Goal: Book appointment/travel/reservation

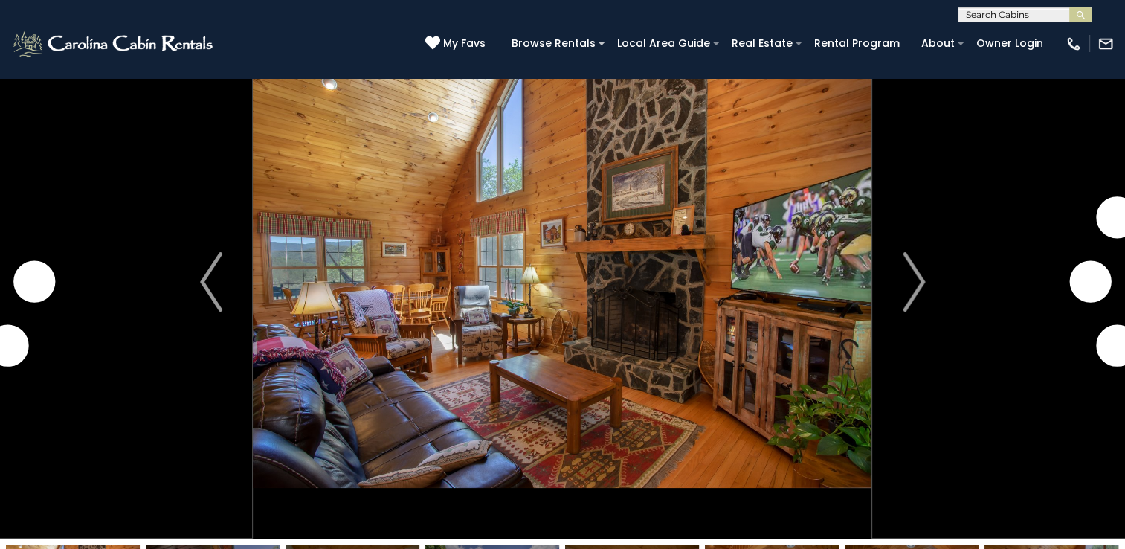
scroll to position [51, 0]
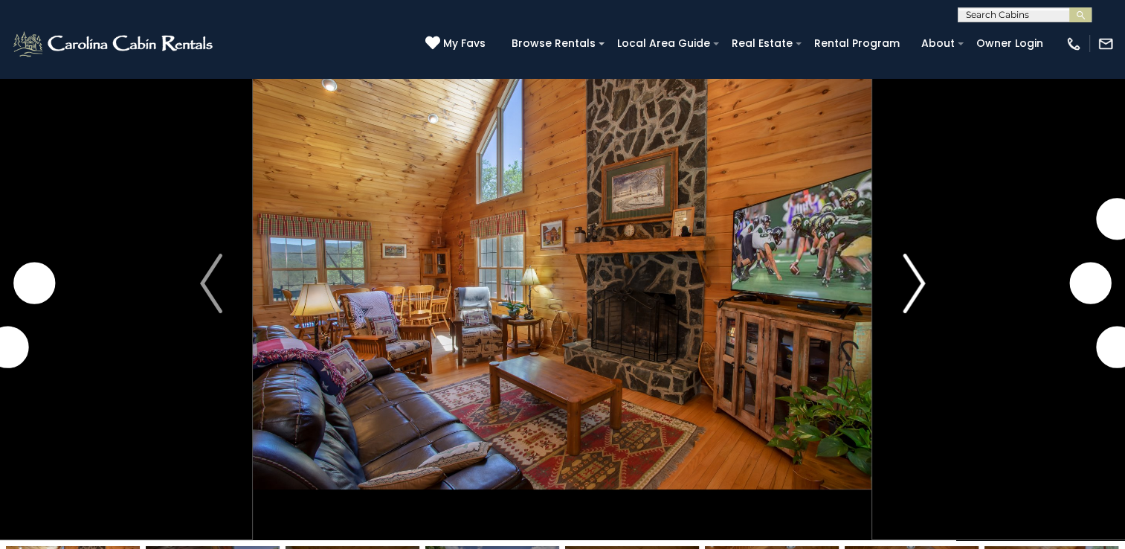
click at [925, 274] on button "Next" at bounding box center [913, 283] width 83 height 513
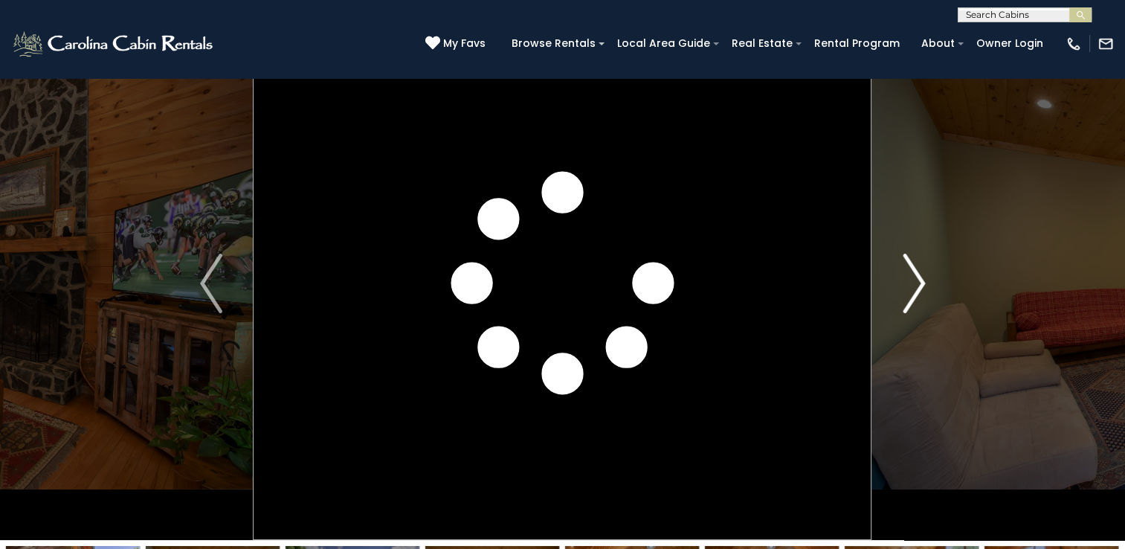
click at [919, 289] on img "Next" at bounding box center [913, 282] width 22 height 59
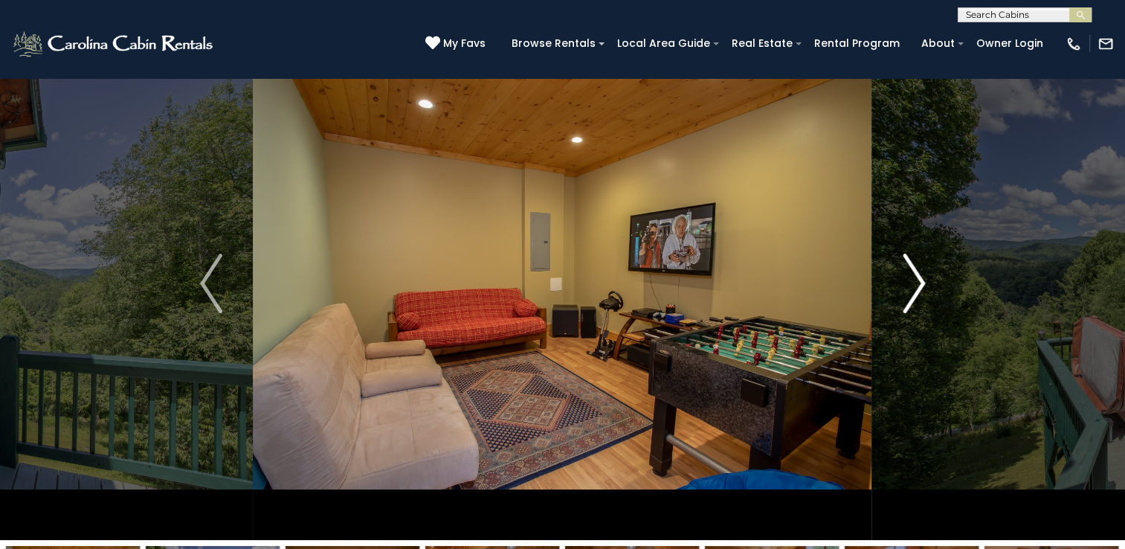
click at [911, 282] on img "Next" at bounding box center [913, 282] width 22 height 59
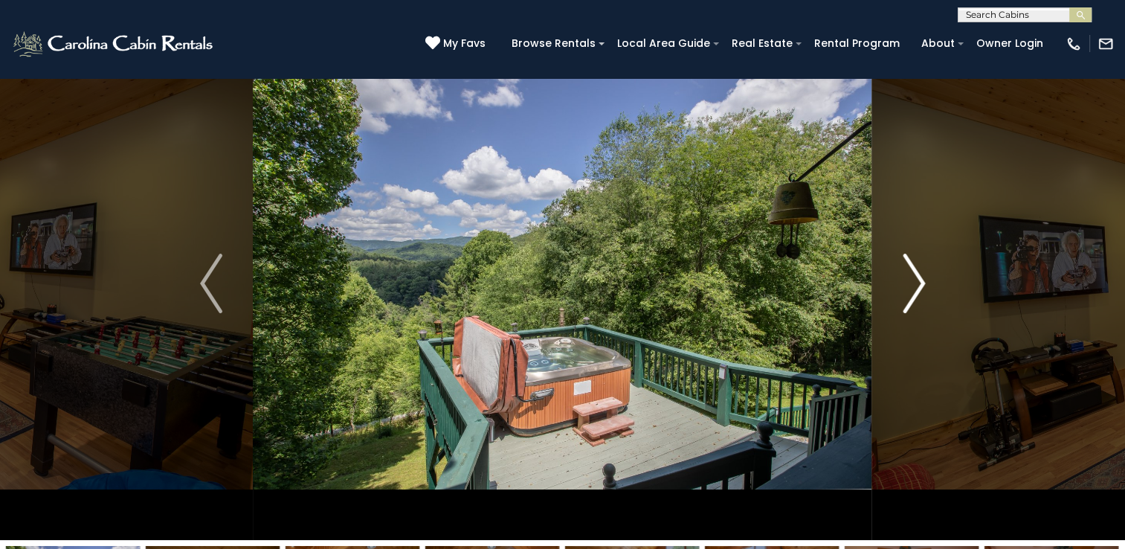
click at [910, 288] on img "Next" at bounding box center [913, 282] width 22 height 59
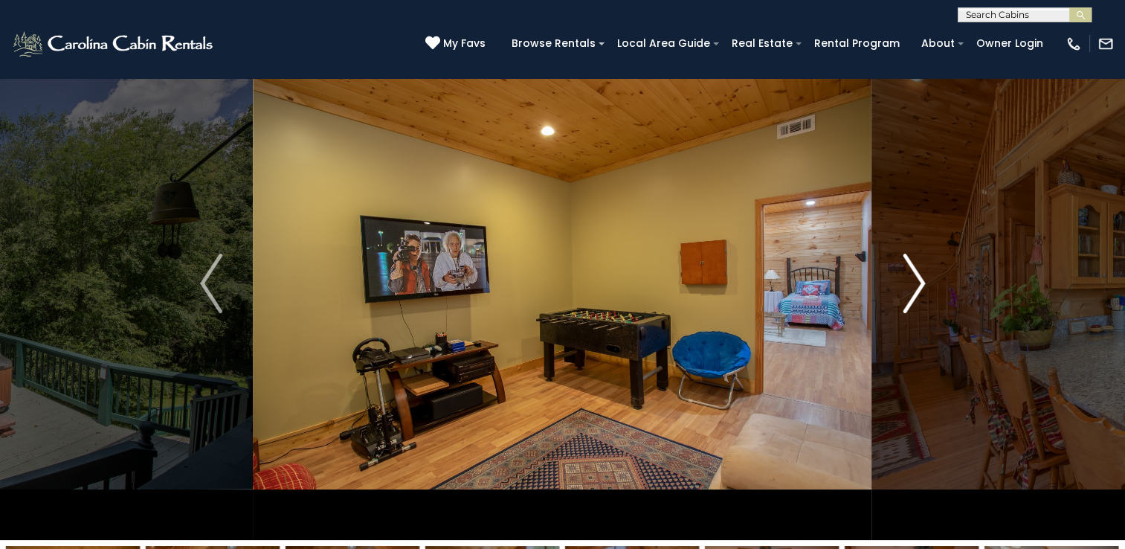
click at [911, 280] on img "Next" at bounding box center [913, 282] width 22 height 59
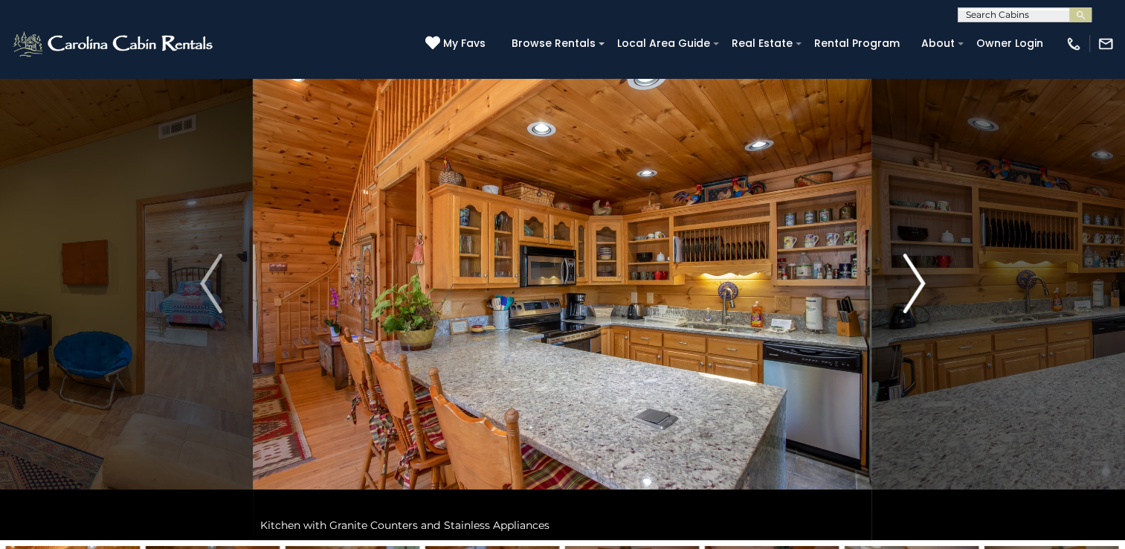
click at [911, 296] on img "Next" at bounding box center [913, 282] width 22 height 59
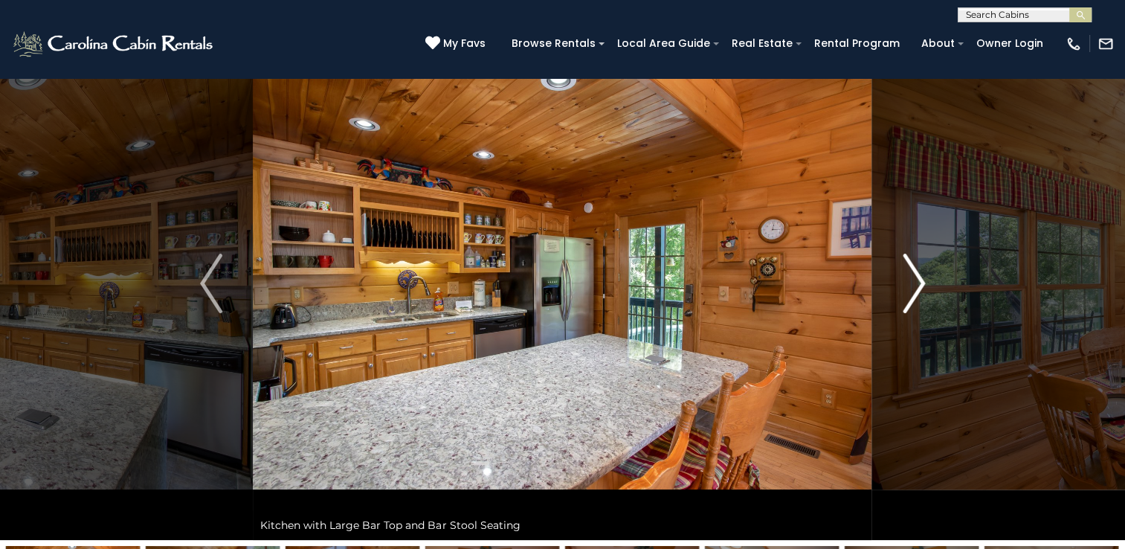
click at [910, 288] on img "Next" at bounding box center [913, 282] width 22 height 59
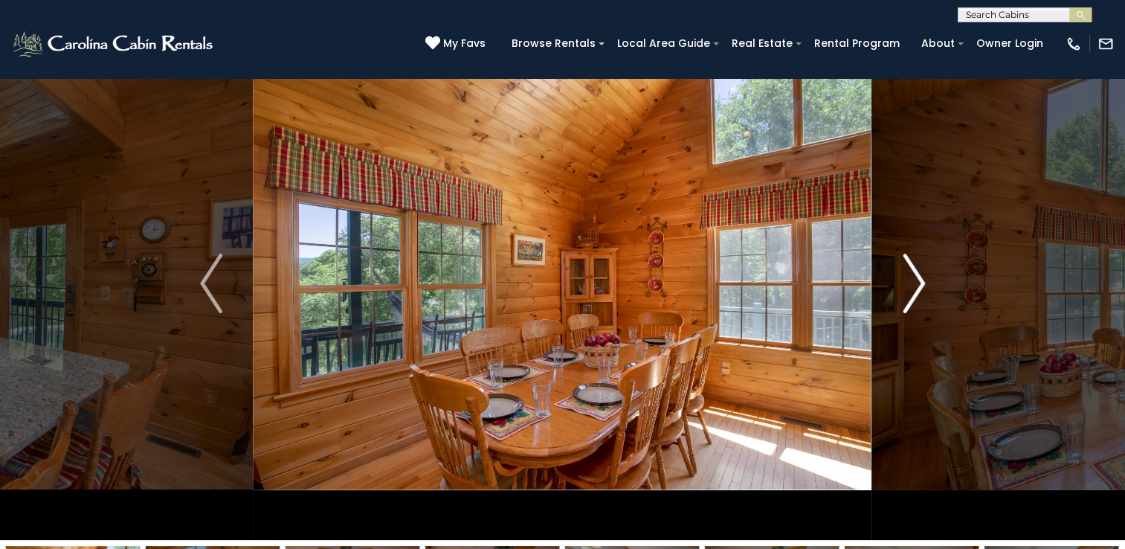
click at [913, 285] on img "Next" at bounding box center [913, 282] width 22 height 59
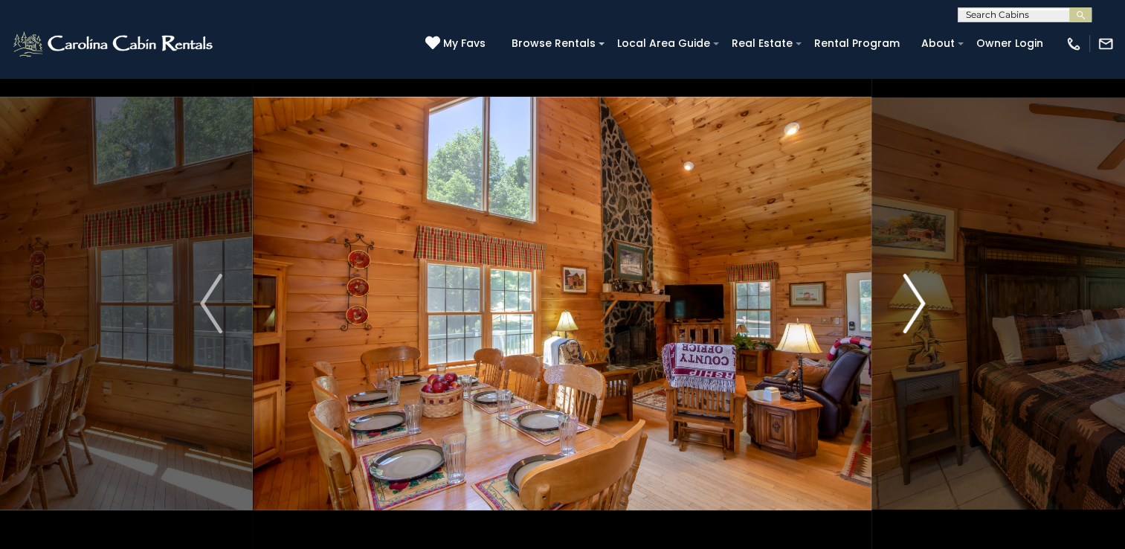
scroll to position [27, 0]
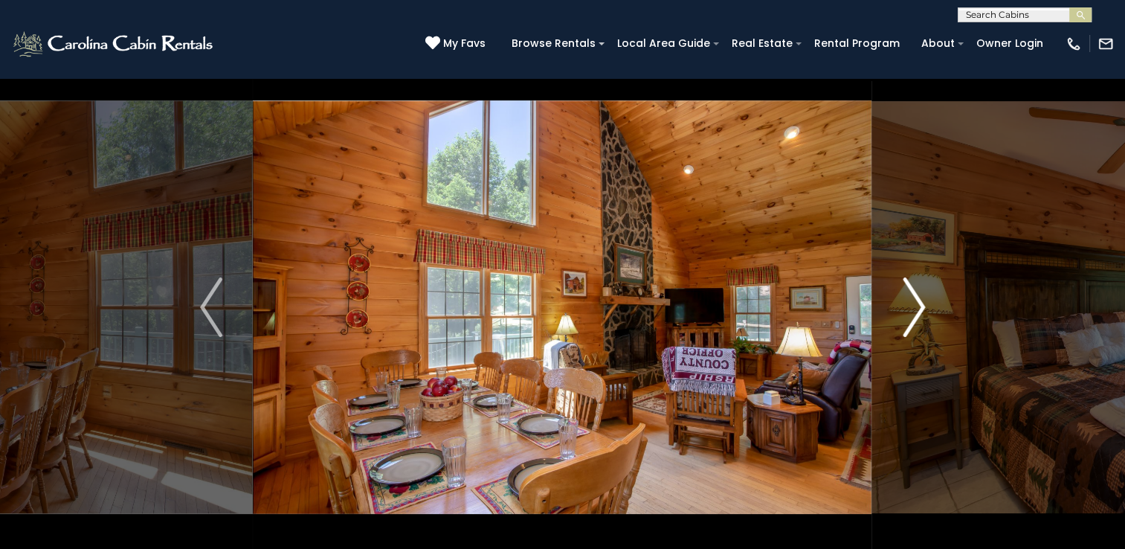
click at [914, 306] on img "Next" at bounding box center [913, 306] width 22 height 59
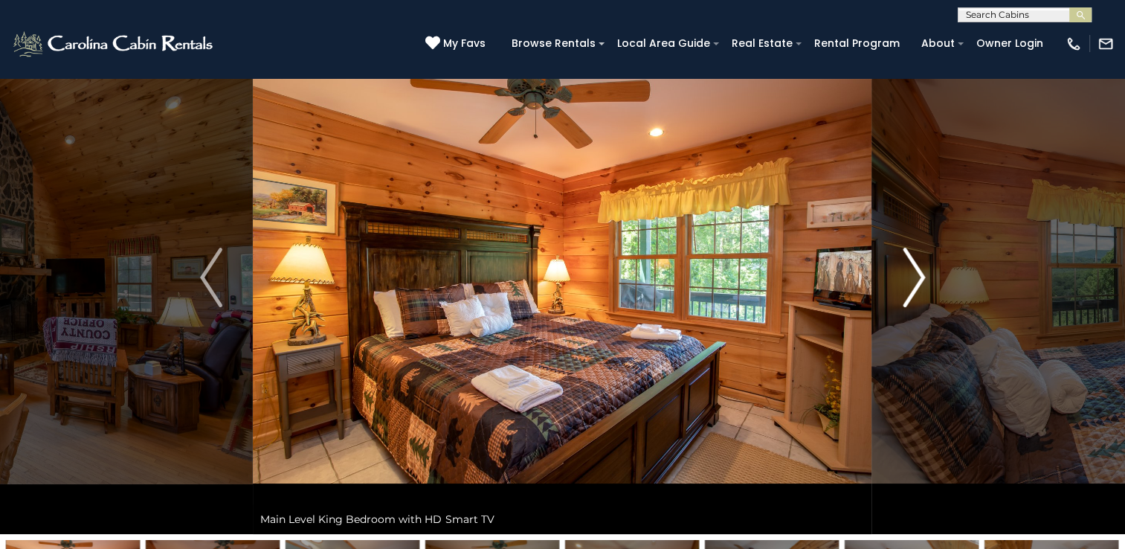
scroll to position [49, 0]
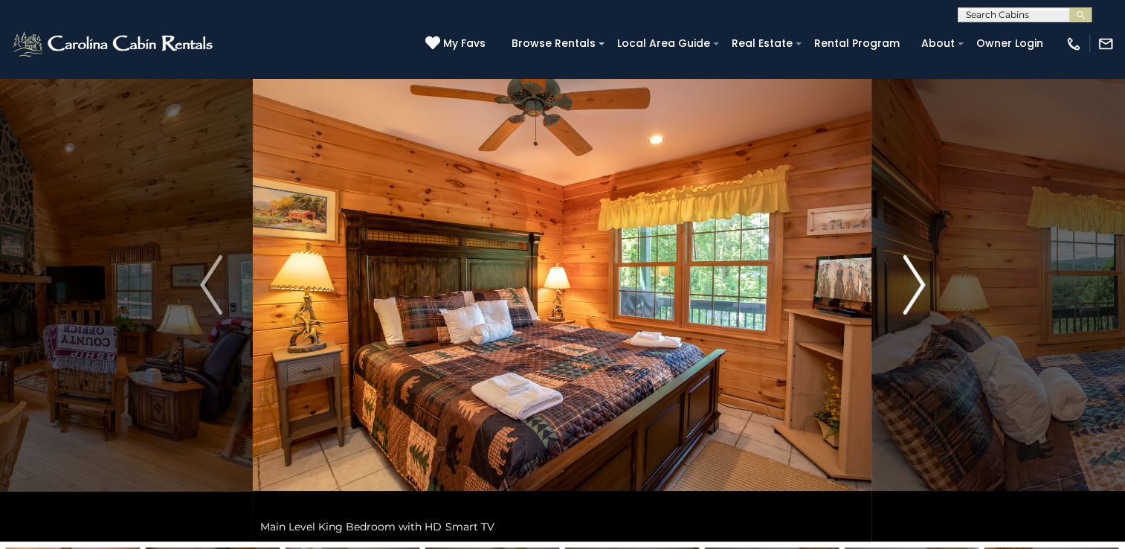
click at [922, 286] on img "Next" at bounding box center [913, 284] width 22 height 59
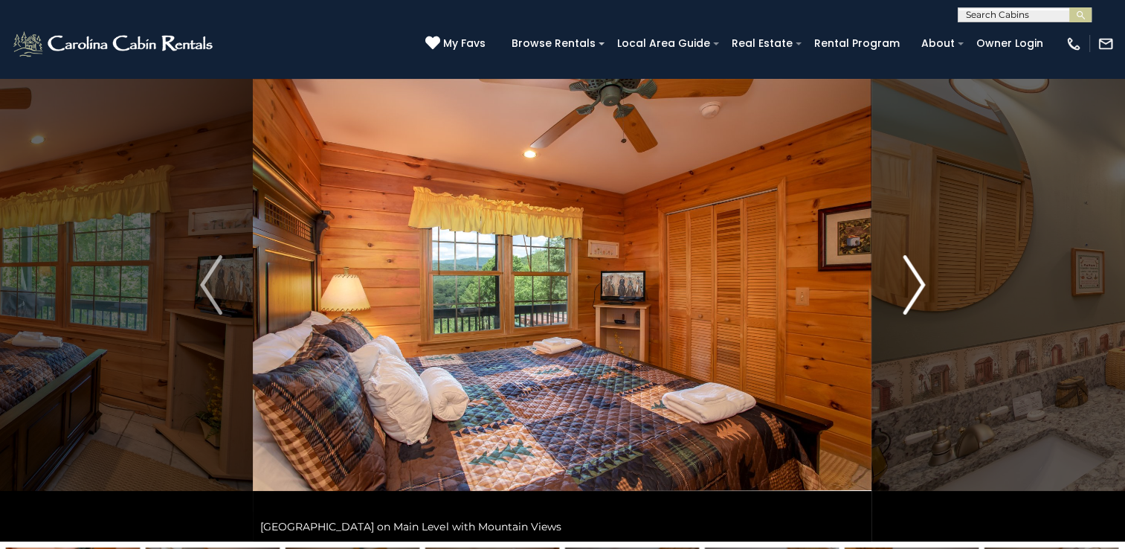
click at [917, 280] on img "Next" at bounding box center [913, 284] width 22 height 59
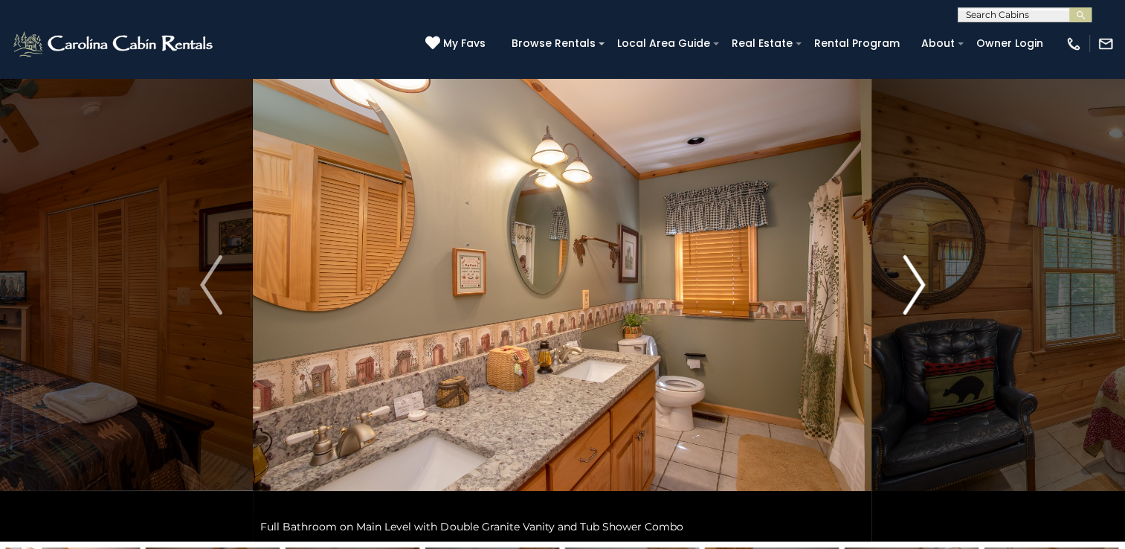
click at [924, 282] on img "Next" at bounding box center [913, 284] width 22 height 59
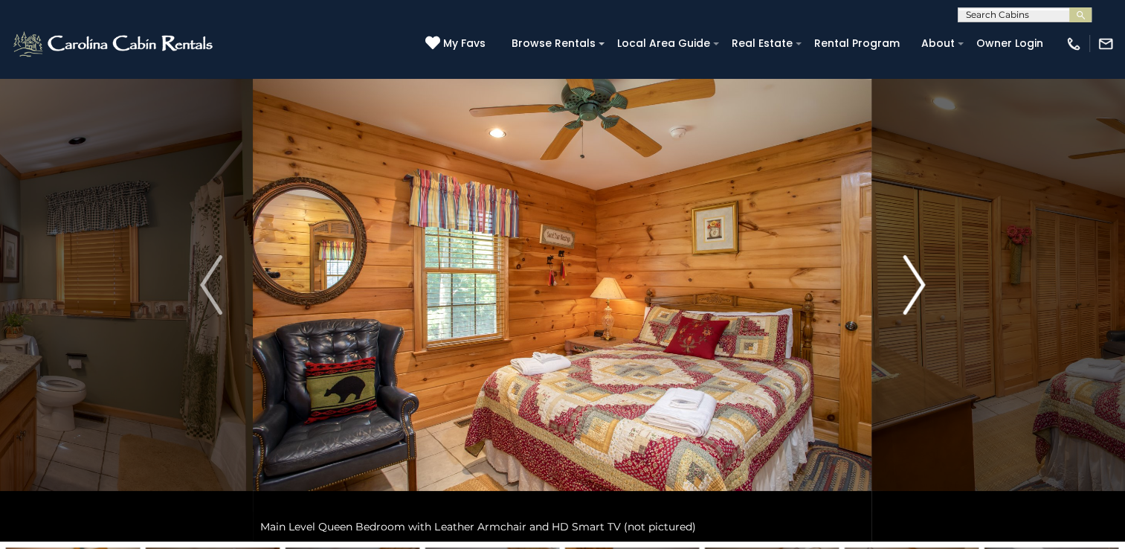
click at [911, 289] on img "Next" at bounding box center [913, 284] width 22 height 59
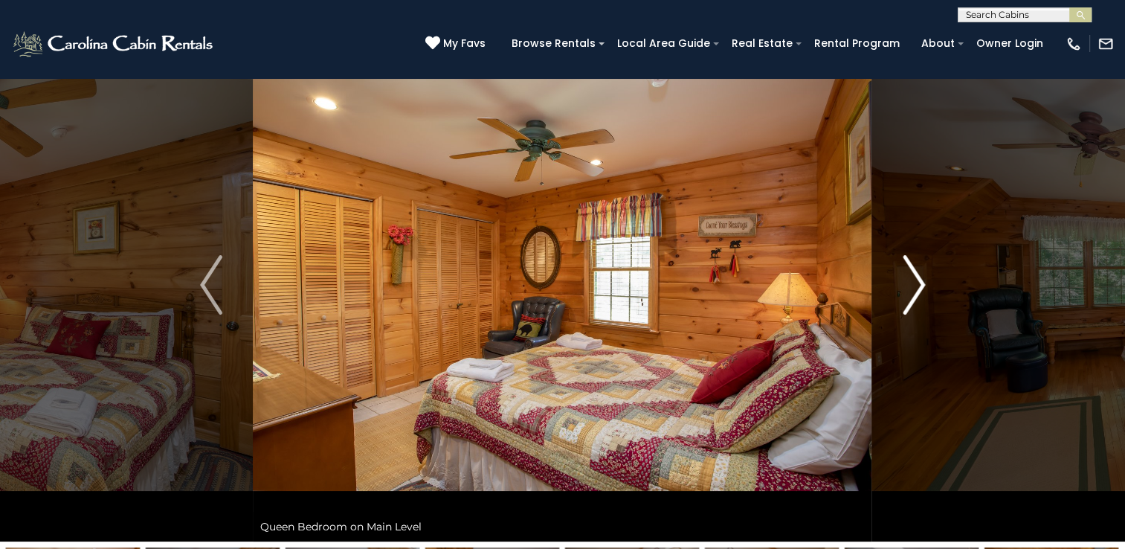
click at [913, 282] on img "Next" at bounding box center [913, 284] width 22 height 59
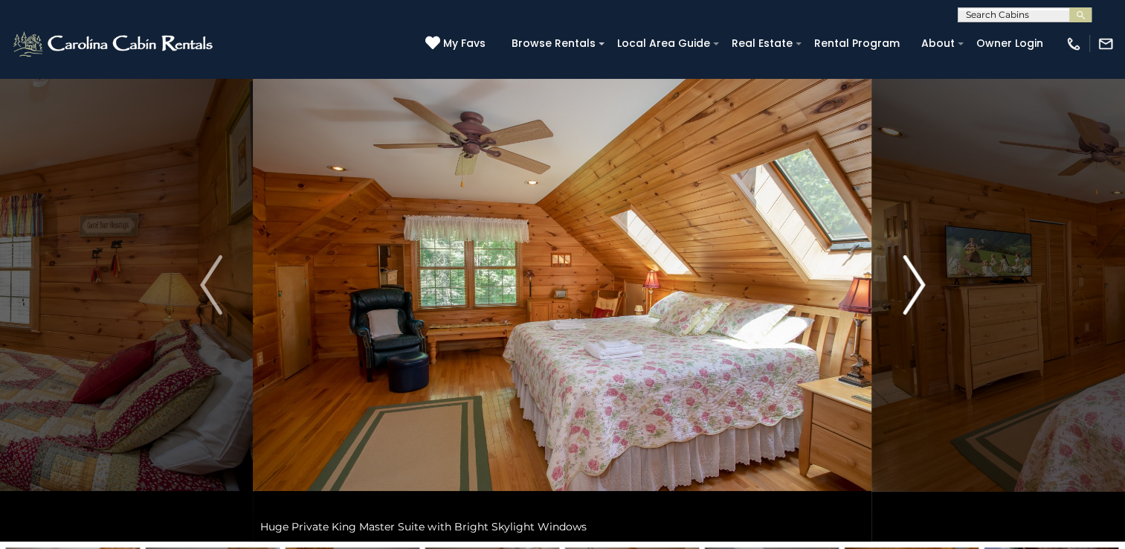
click at [918, 283] on img "Next" at bounding box center [913, 284] width 22 height 59
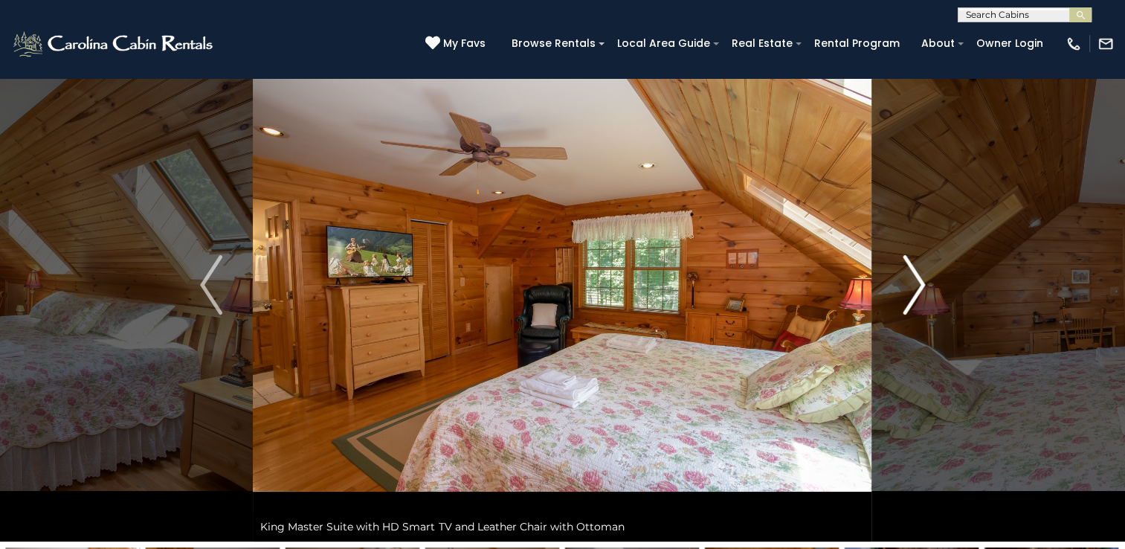
click at [911, 287] on img "Next" at bounding box center [913, 284] width 22 height 59
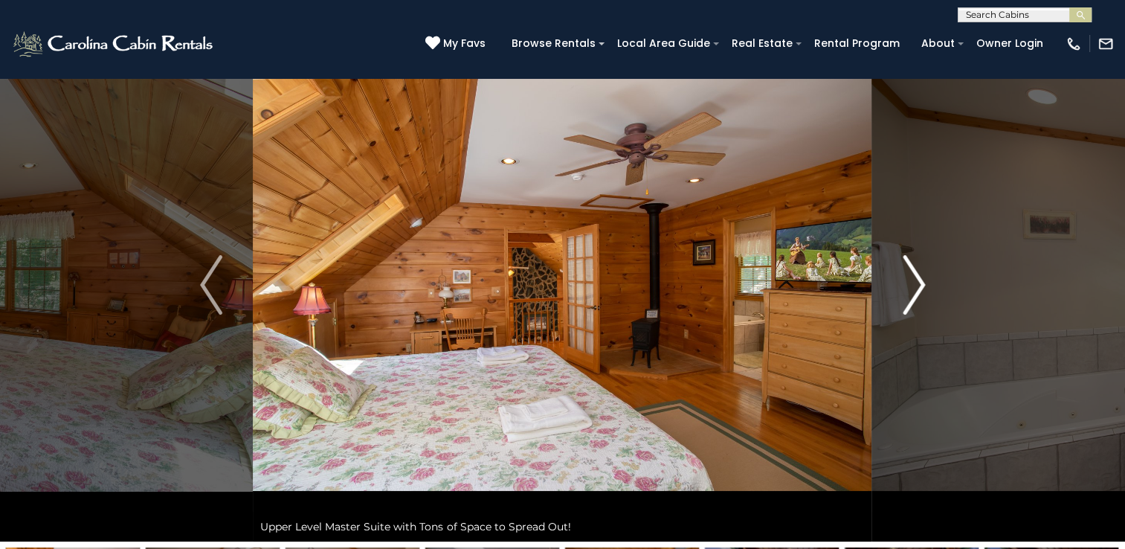
click at [911, 300] on img "Next" at bounding box center [913, 284] width 22 height 59
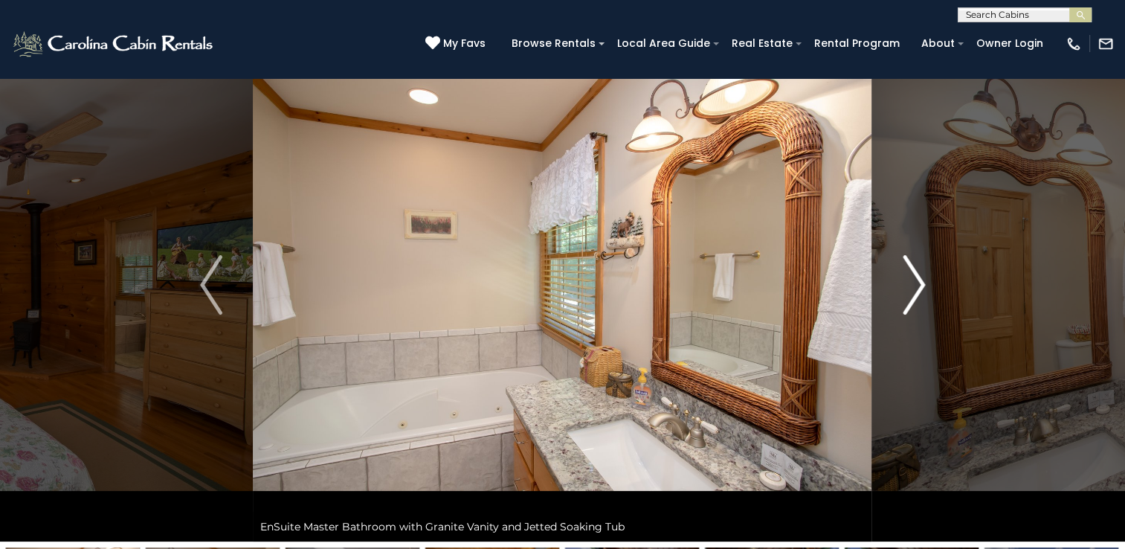
click at [924, 287] on img "Next" at bounding box center [913, 284] width 22 height 59
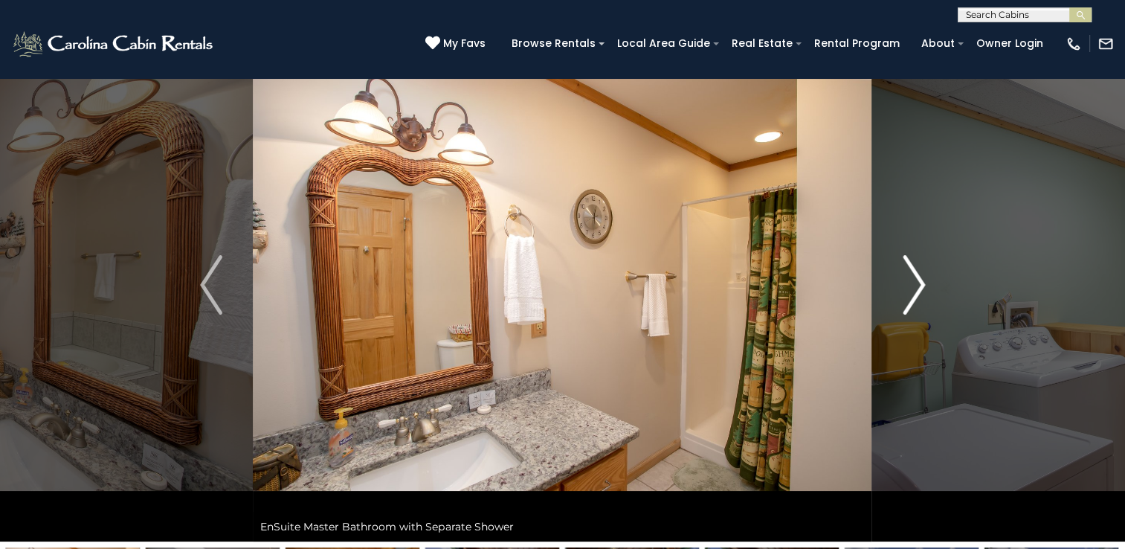
click at [911, 289] on img "Next" at bounding box center [913, 284] width 22 height 59
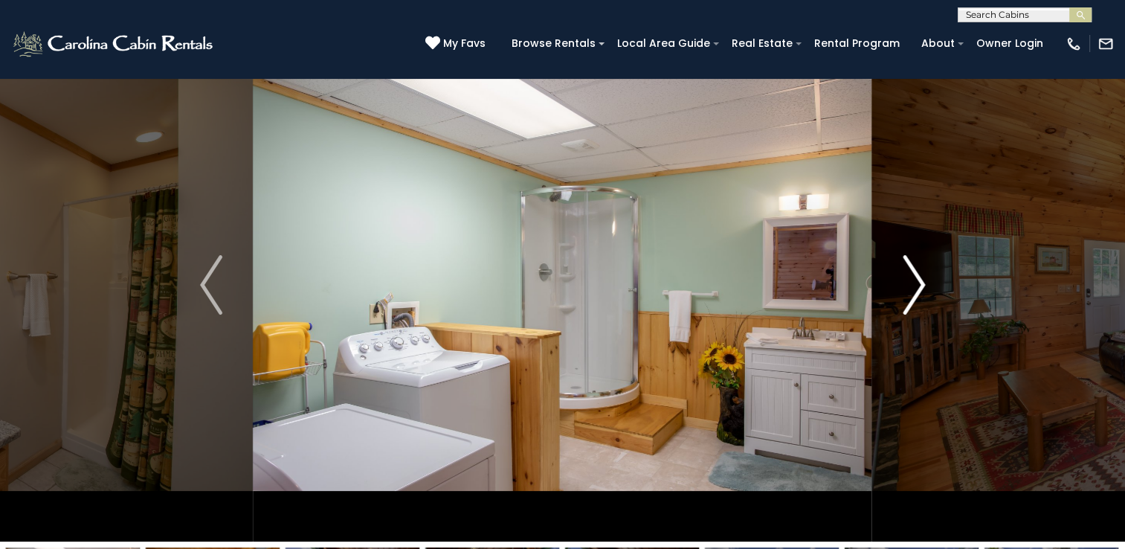
click at [915, 300] on img "Next" at bounding box center [913, 284] width 22 height 59
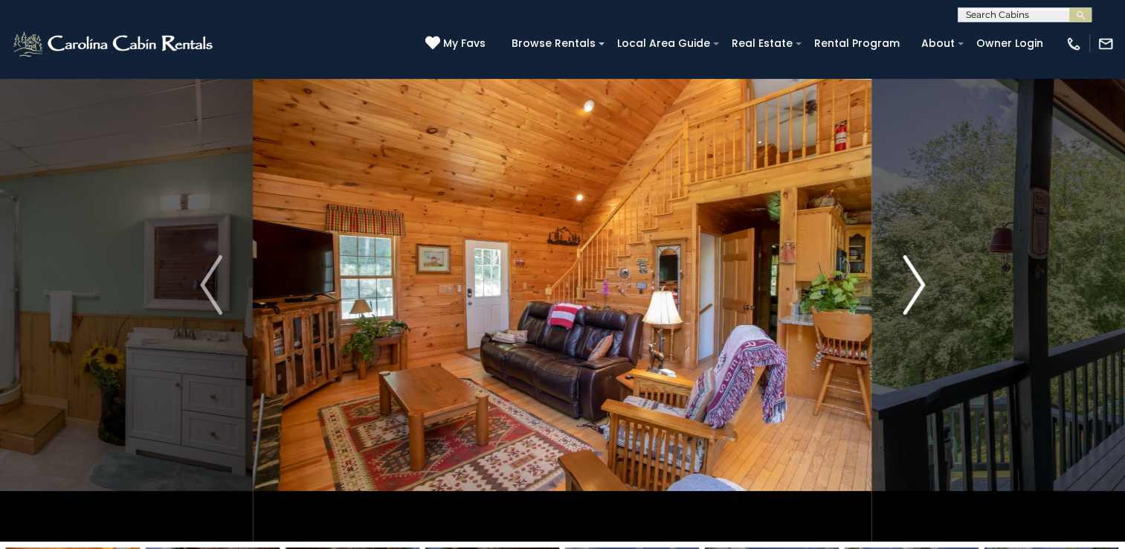
click at [922, 292] on img "Next" at bounding box center [913, 284] width 22 height 59
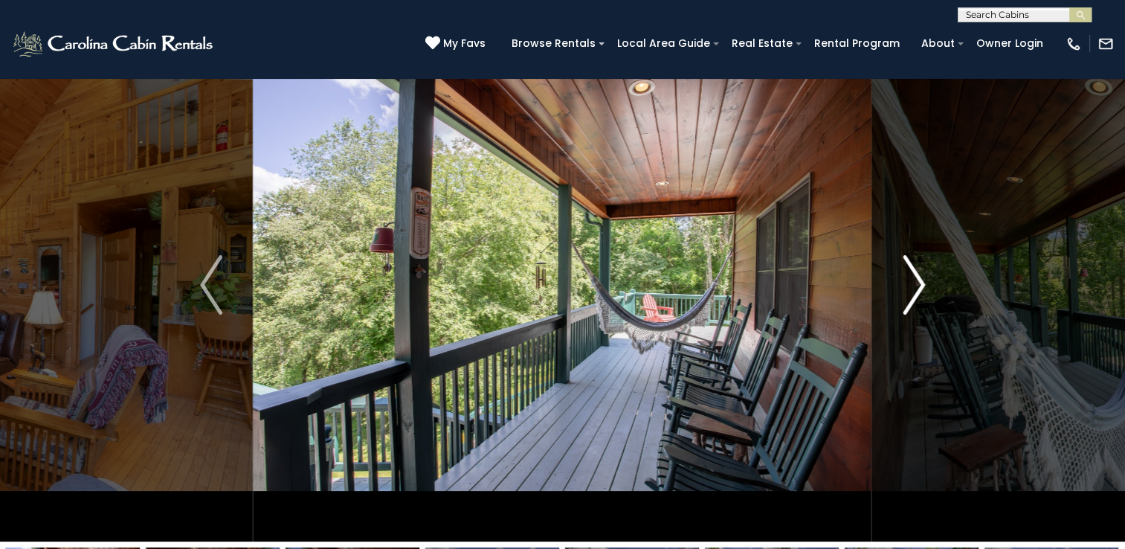
click at [913, 300] on img "Next" at bounding box center [913, 284] width 22 height 59
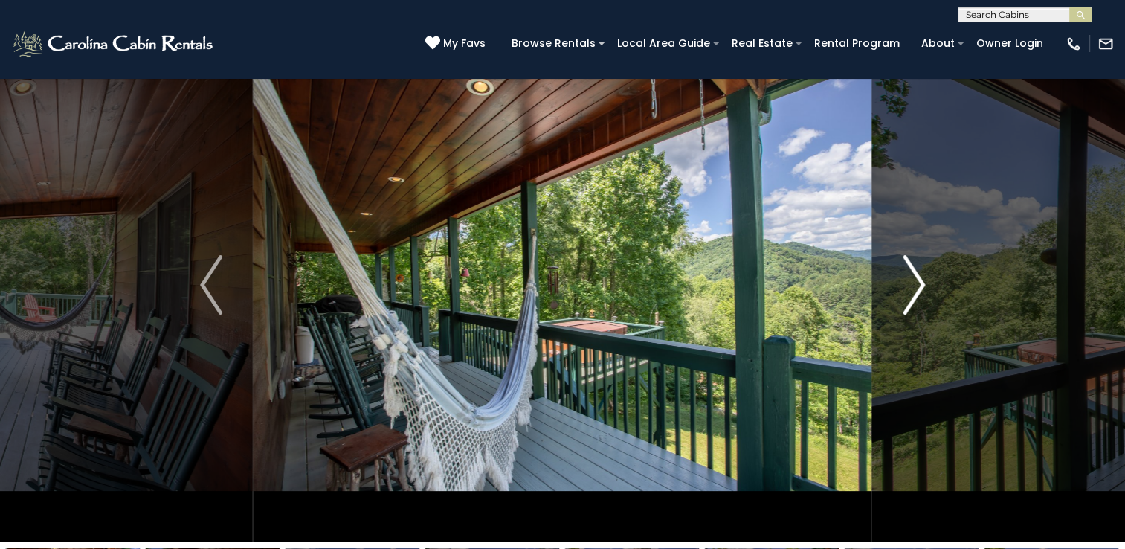
click at [911, 297] on img "Next" at bounding box center [913, 284] width 22 height 59
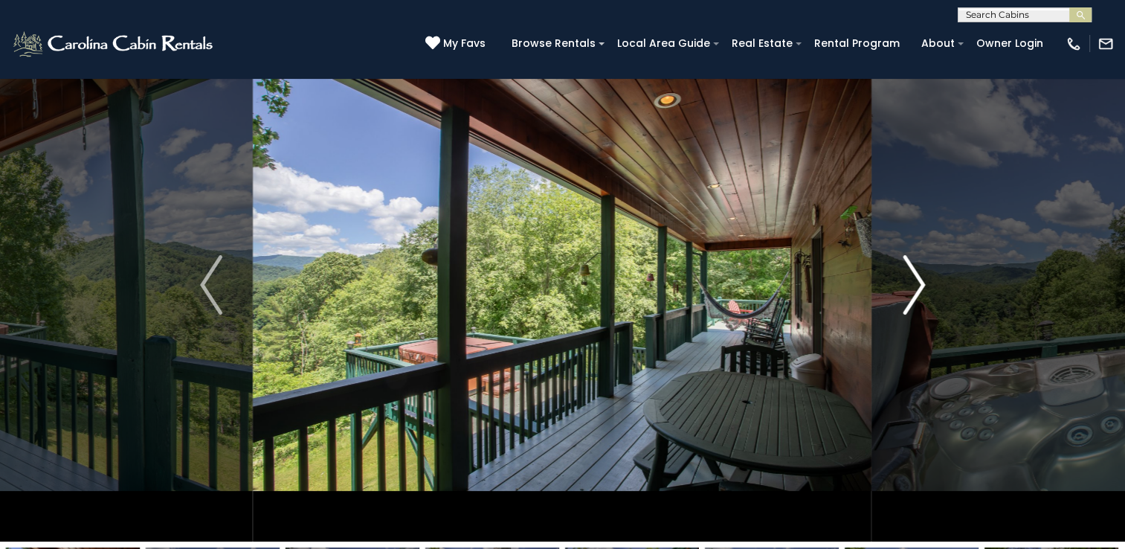
click at [912, 297] on img "Next" at bounding box center [913, 284] width 22 height 59
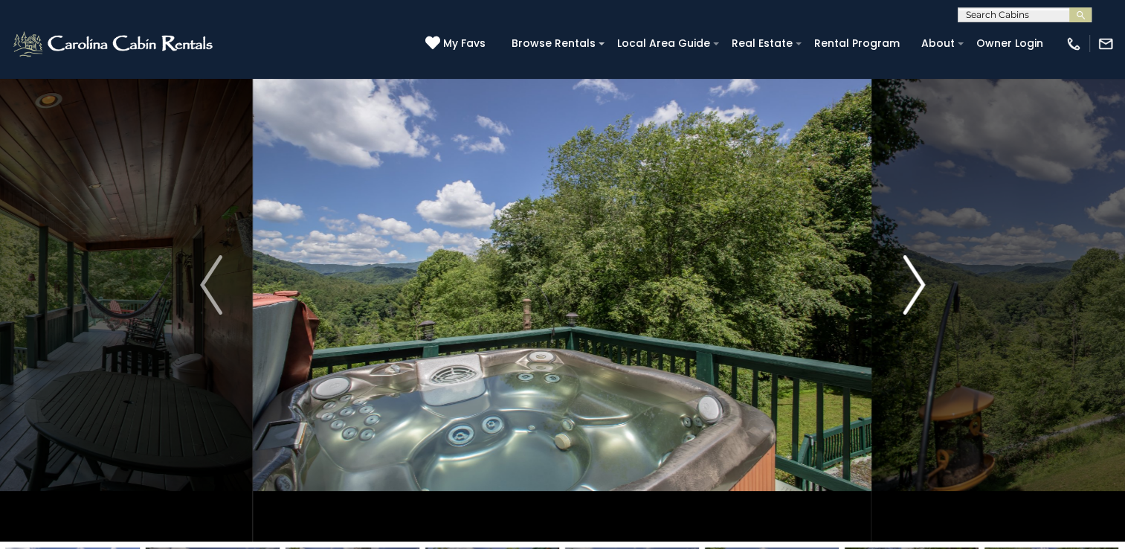
click at [916, 285] on img "Next" at bounding box center [913, 284] width 22 height 59
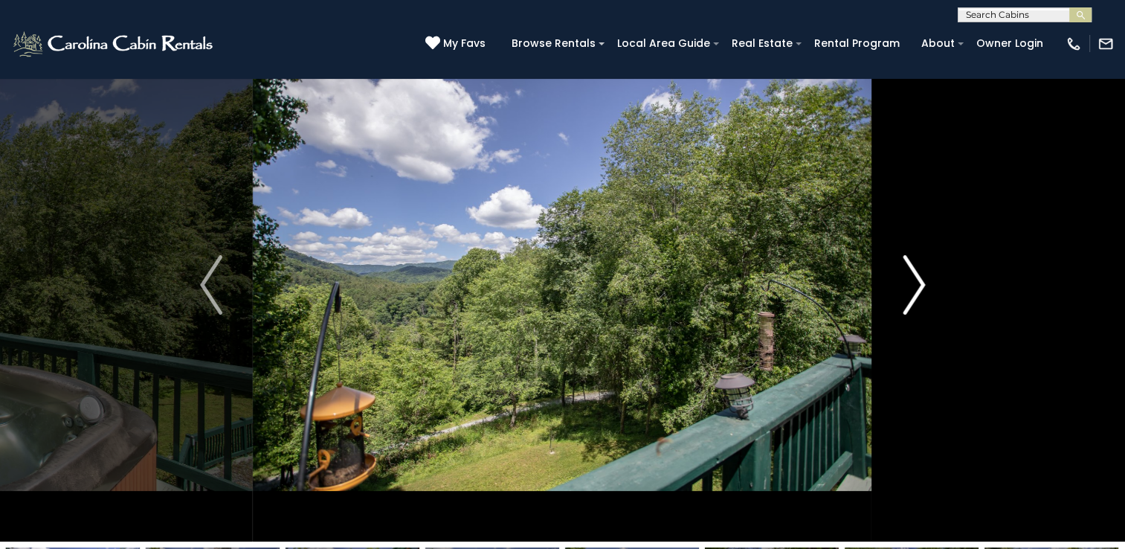
click at [916, 298] on img "Next" at bounding box center [913, 284] width 22 height 59
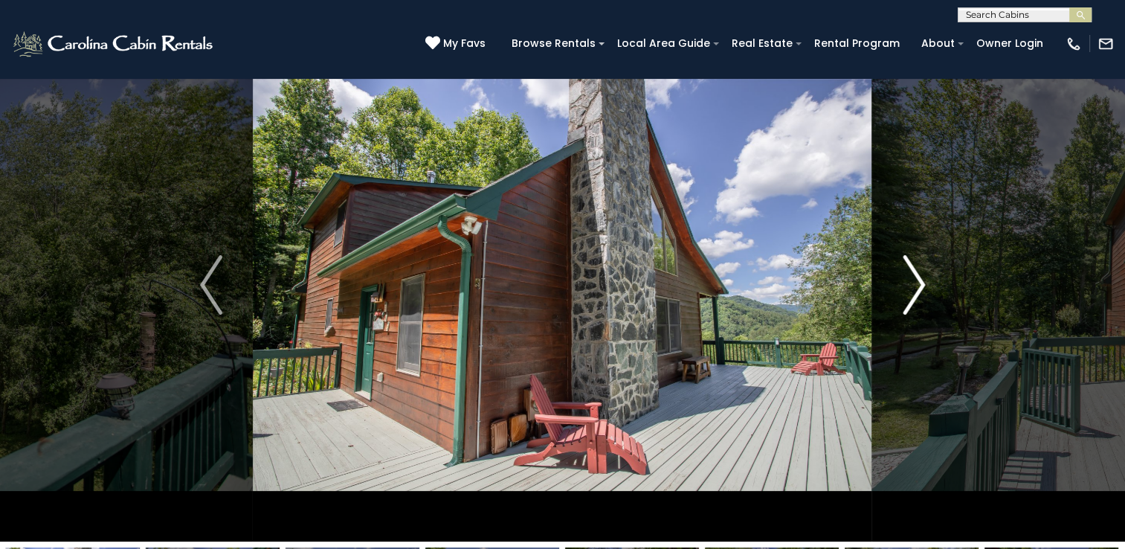
click at [911, 303] on img "Next" at bounding box center [913, 284] width 22 height 59
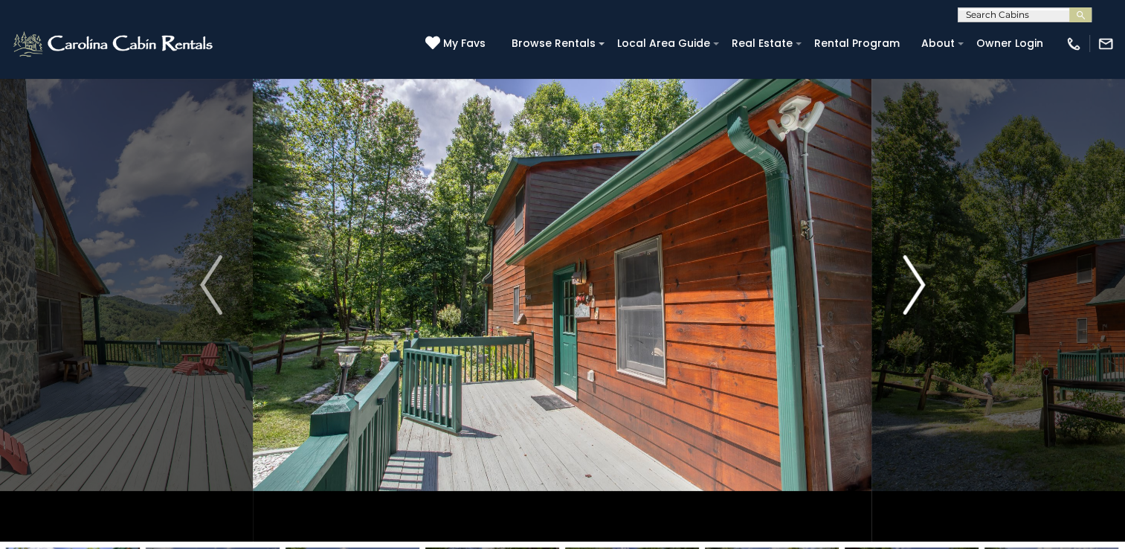
click at [913, 288] on img "Next" at bounding box center [913, 284] width 22 height 59
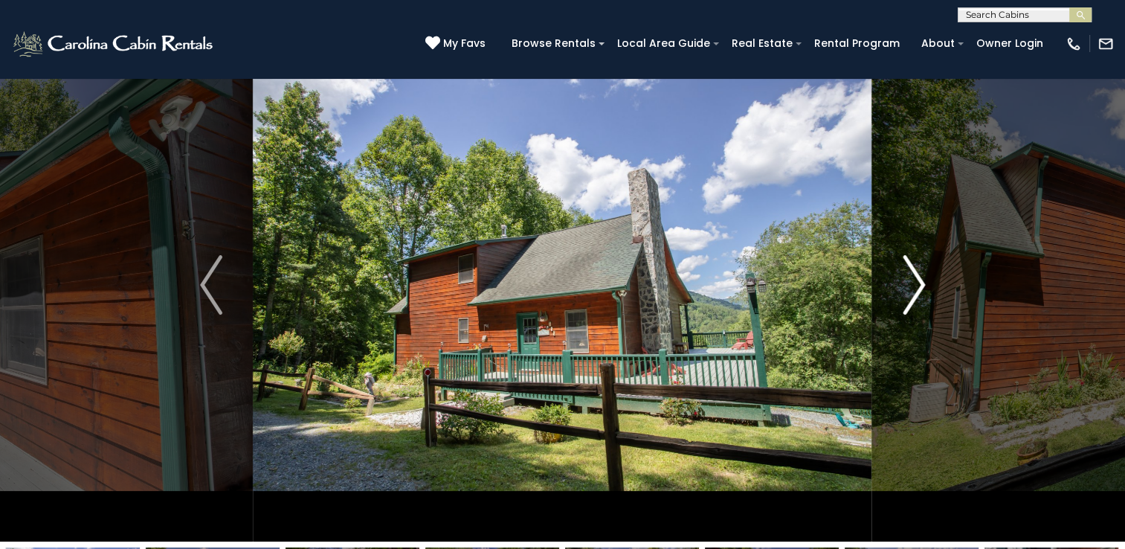
click at [914, 287] on img "Next" at bounding box center [913, 284] width 22 height 59
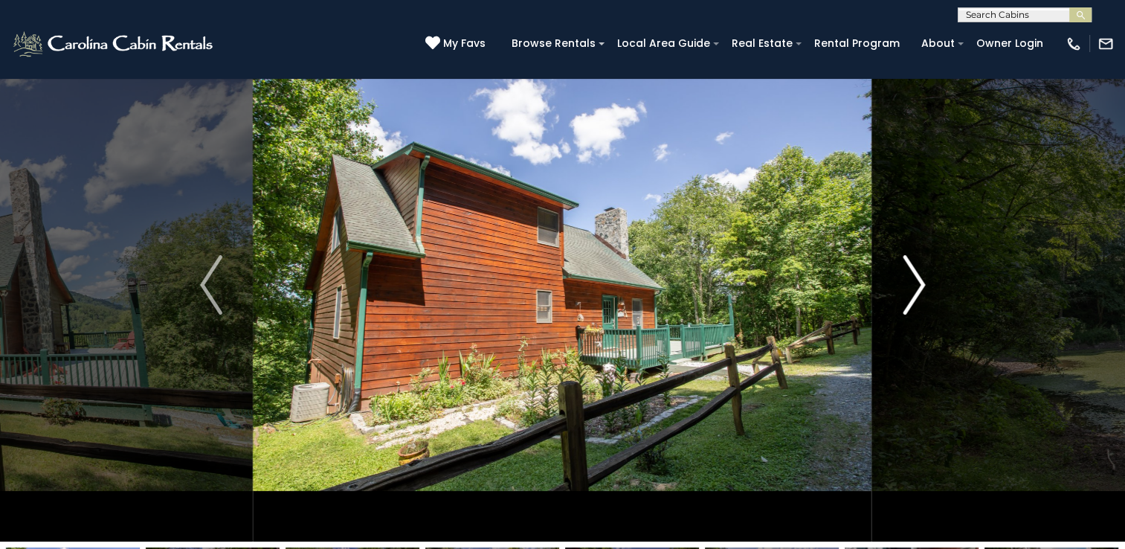
click at [912, 299] on img "Next" at bounding box center [913, 284] width 22 height 59
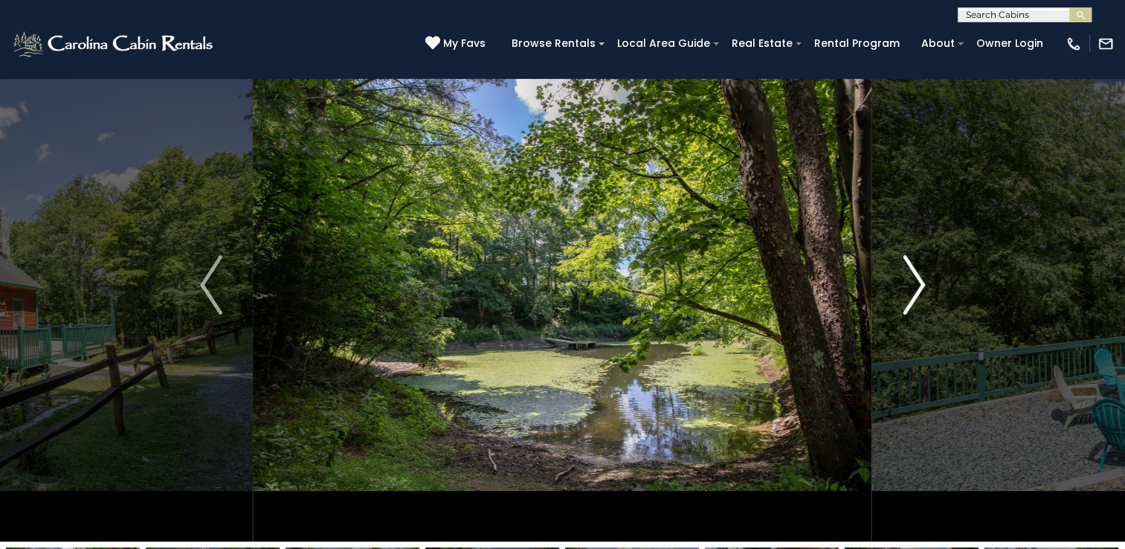
click at [911, 297] on img "Next" at bounding box center [913, 284] width 22 height 59
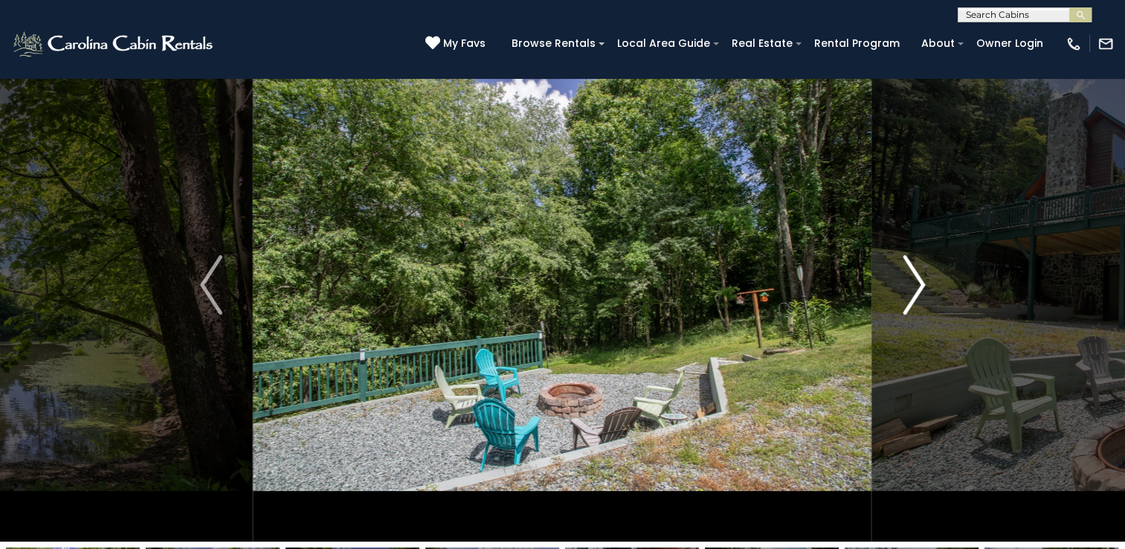
click at [915, 294] on img "Next" at bounding box center [913, 284] width 22 height 59
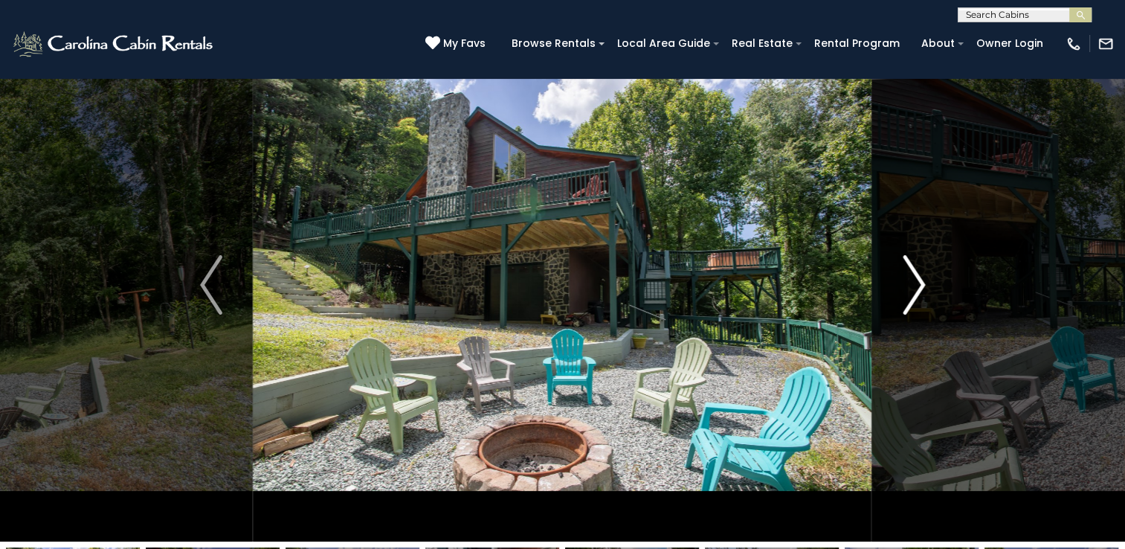
click at [911, 296] on img "Next" at bounding box center [913, 284] width 22 height 59
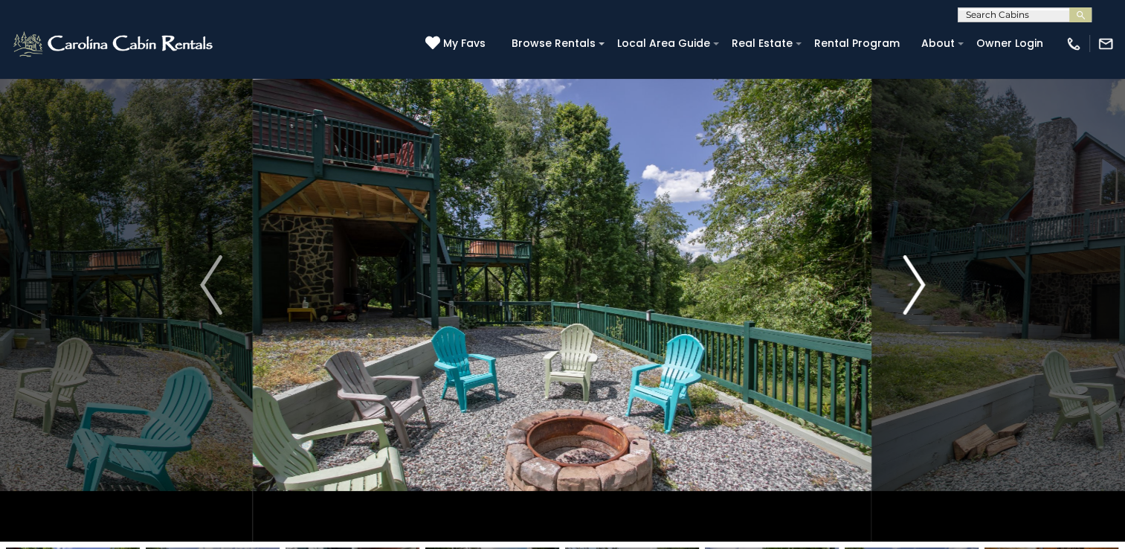
click at [911, 303] on img "Next" at bounding box center [913, 284] width 22 height 59
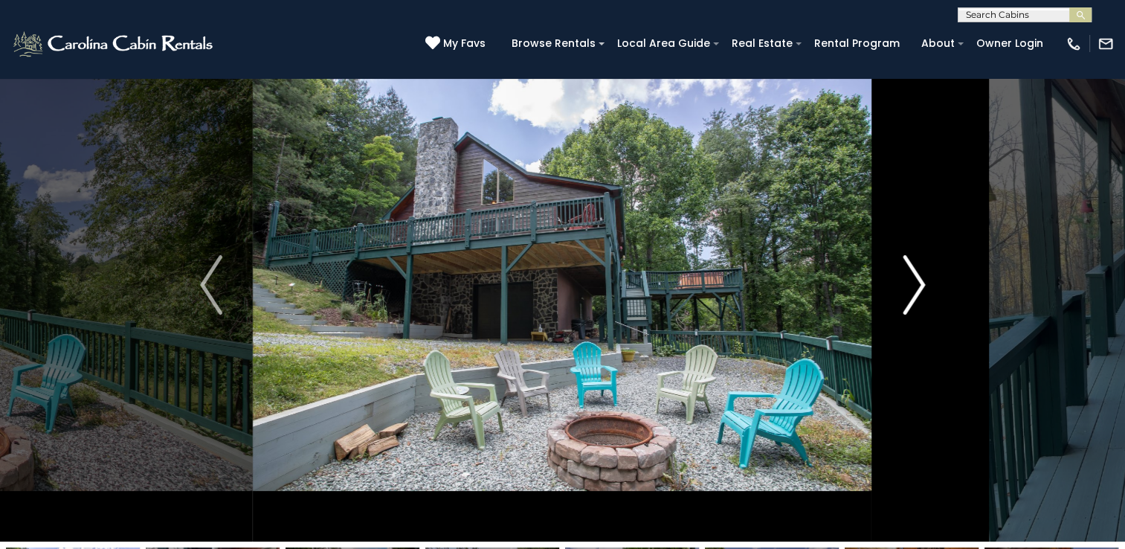
click at [911, 288] on img "Next" at bounding box center [913, 284] width 22 height 59
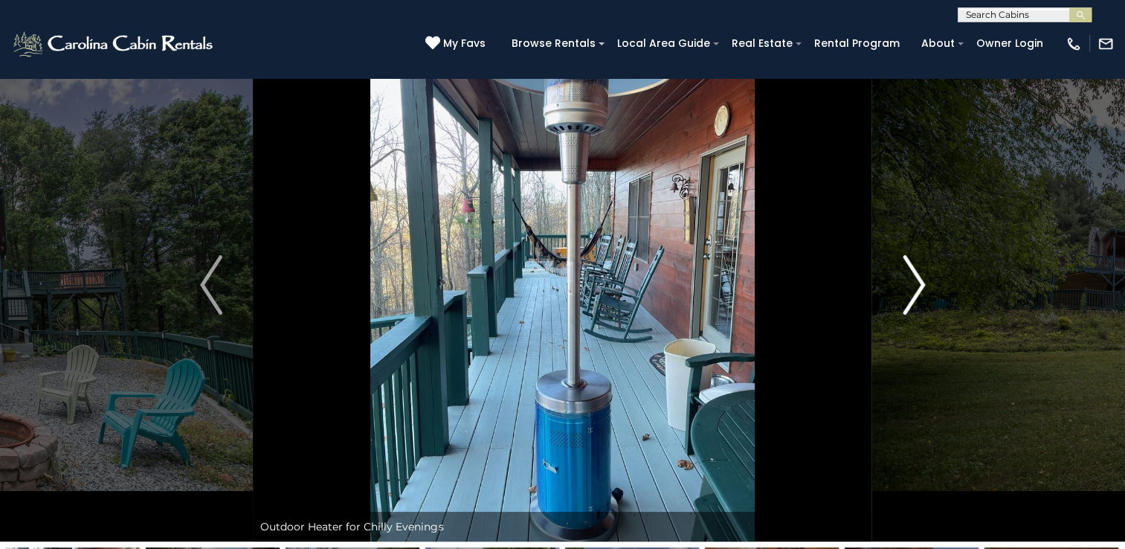
click at [911, 288] on img "Next" at bounding box center [913, 284] width 22 height 59
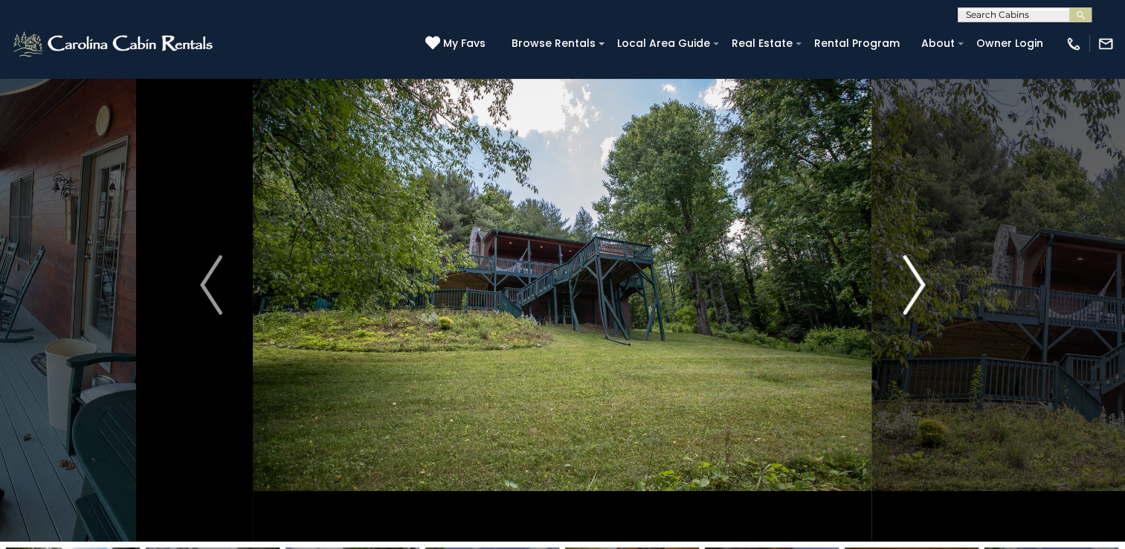
click at [911, 287] on img "Next" at bounding box center [913, 284] width 22 height 59
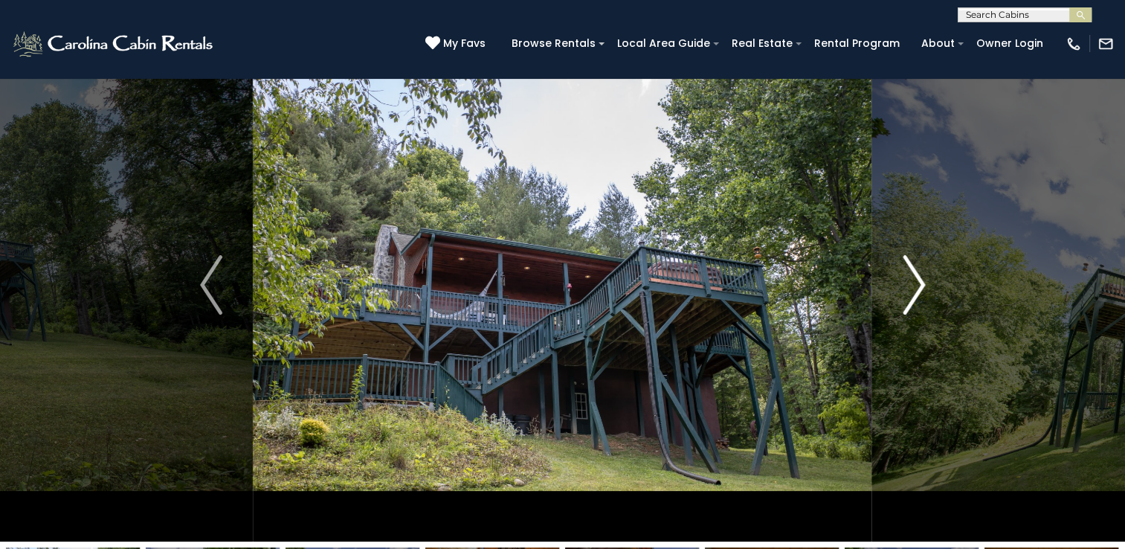
click at [914, 288] on img "Next" at bounding box center [913, 284] width 22 height 59
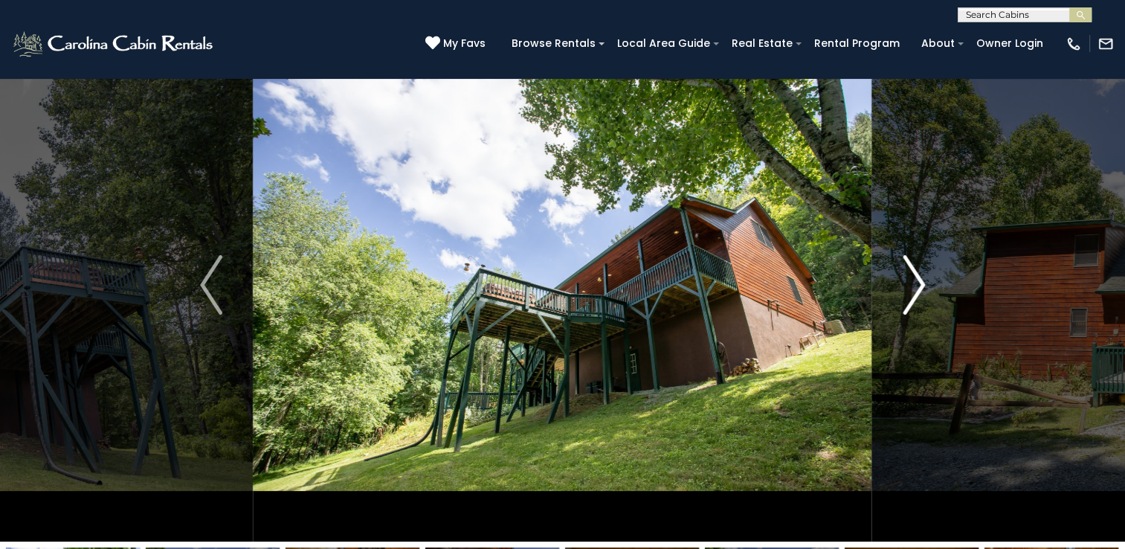
click at [917, 291] on img "Next" at bounding box center [913, 284] width 22 height 59
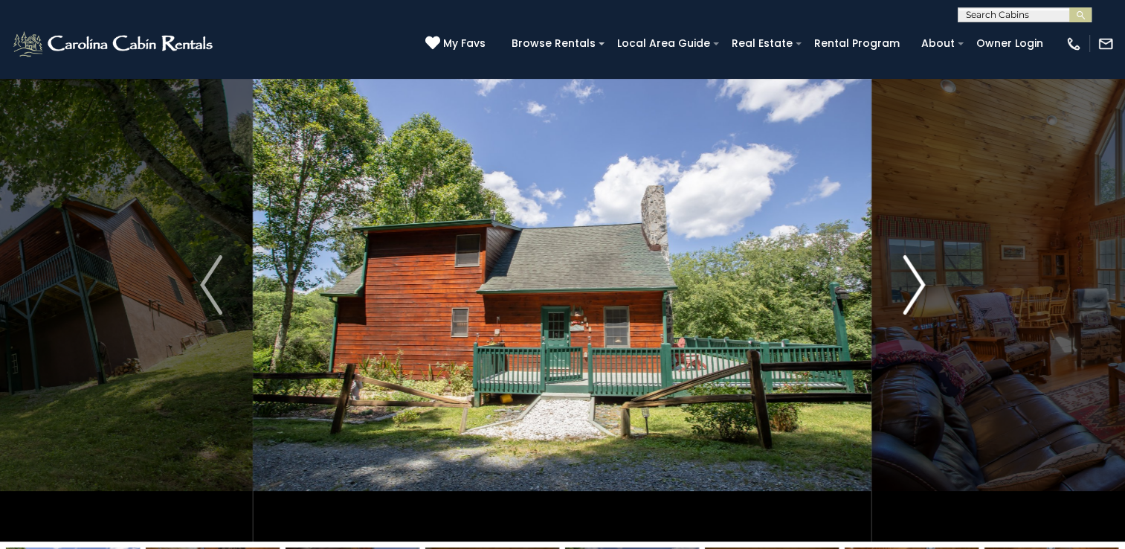
click at [920, 288] on img "Next" at bounding box center [913, 284] width 22 height 59
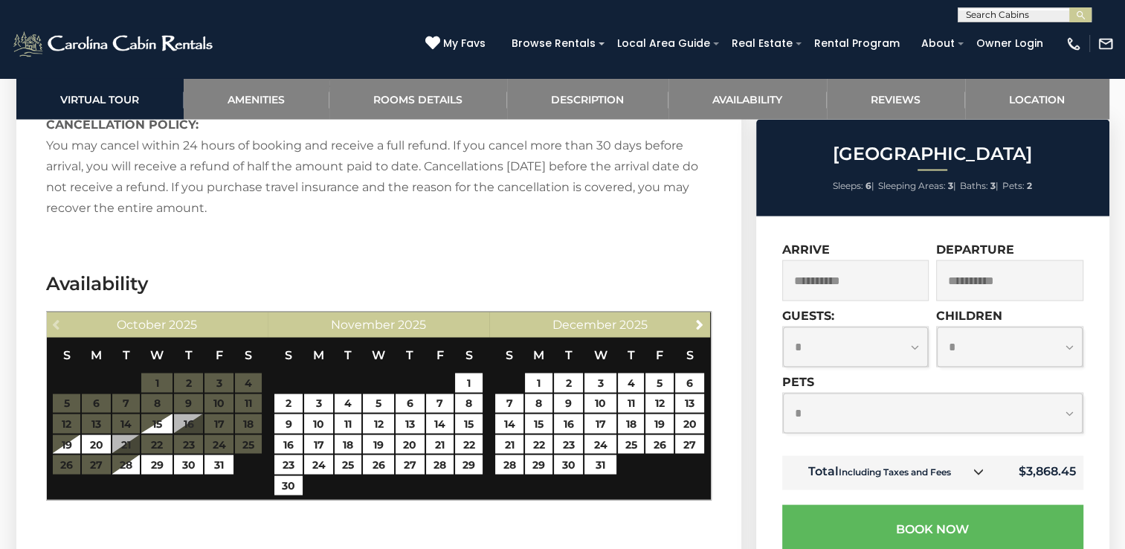
scroll to position [2808, 0]
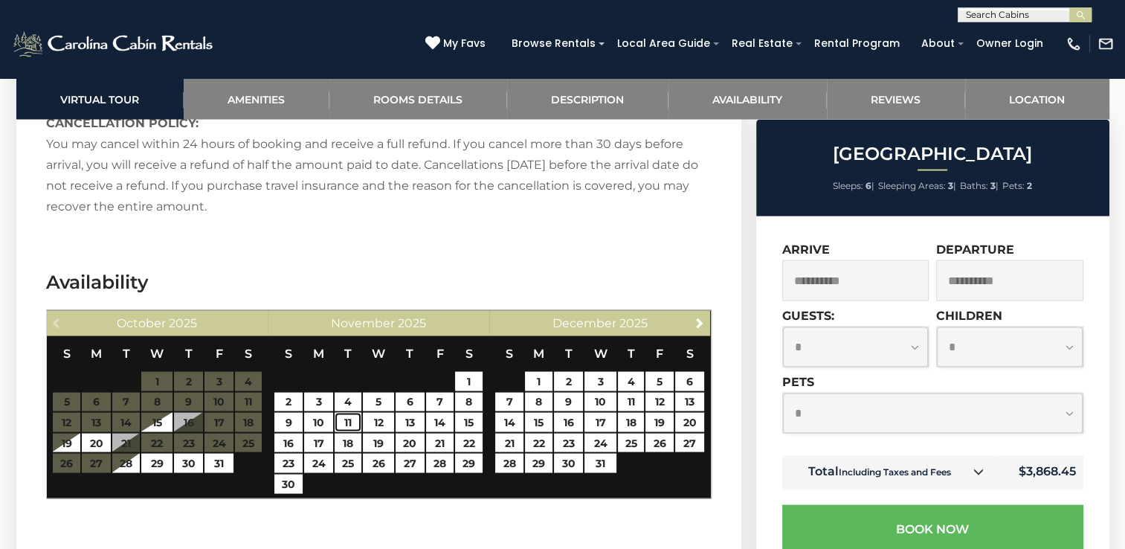
click at [340, 412] on link "11" at bounding box center [348, 421] width 27 height 19
type input "**********"
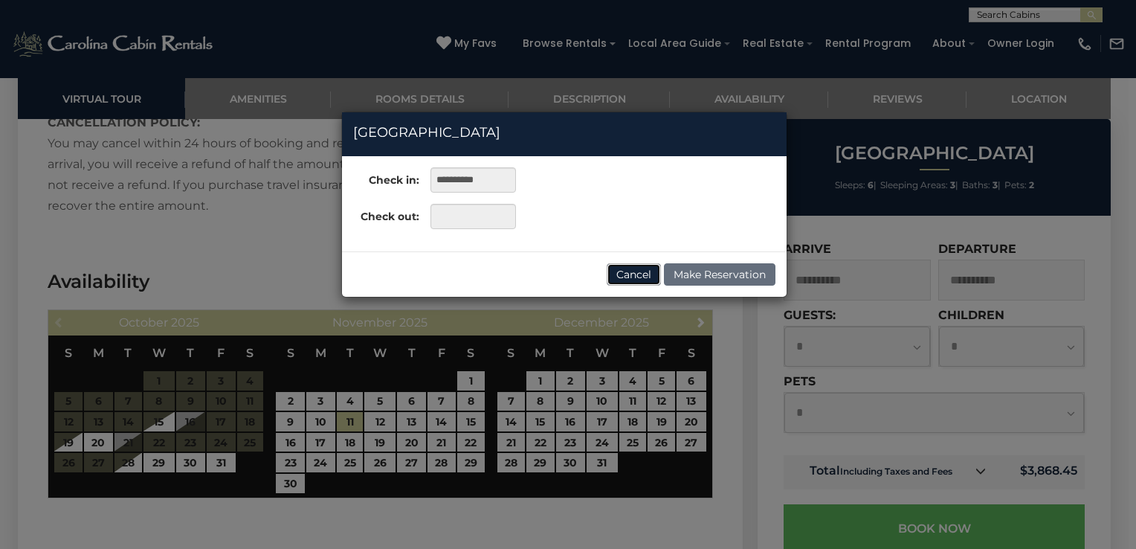
click at [633, 271] on button "Cancel" at bounding box center [634, 274] width 54 height 22
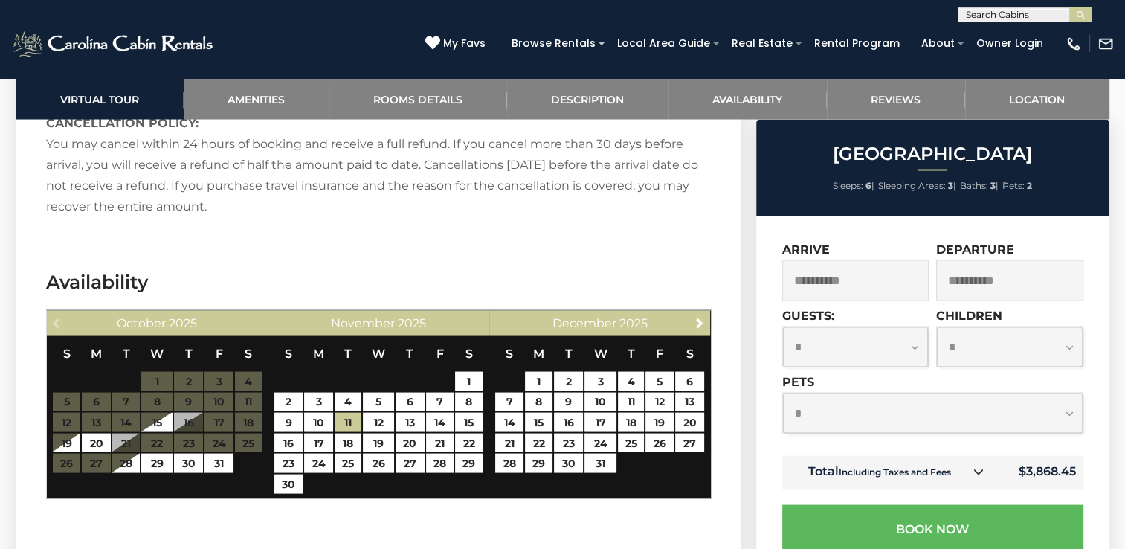
click at [700, 312] on link "Next" at bounding box center [699, 321] width 19 height 19
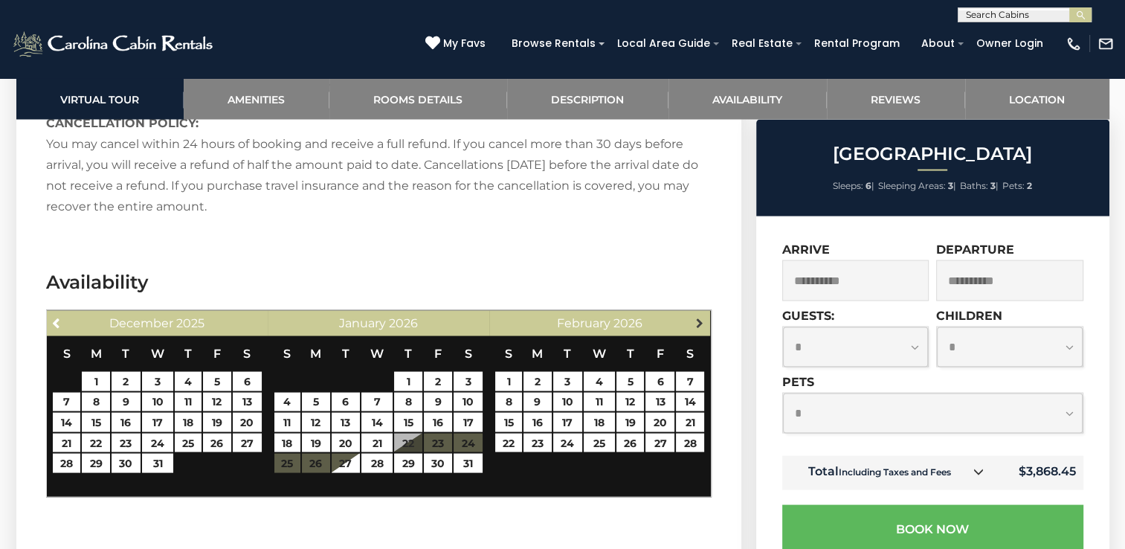
click at [700, 316] on span "Next" at bounding box center [700, 322] width 12 height 12
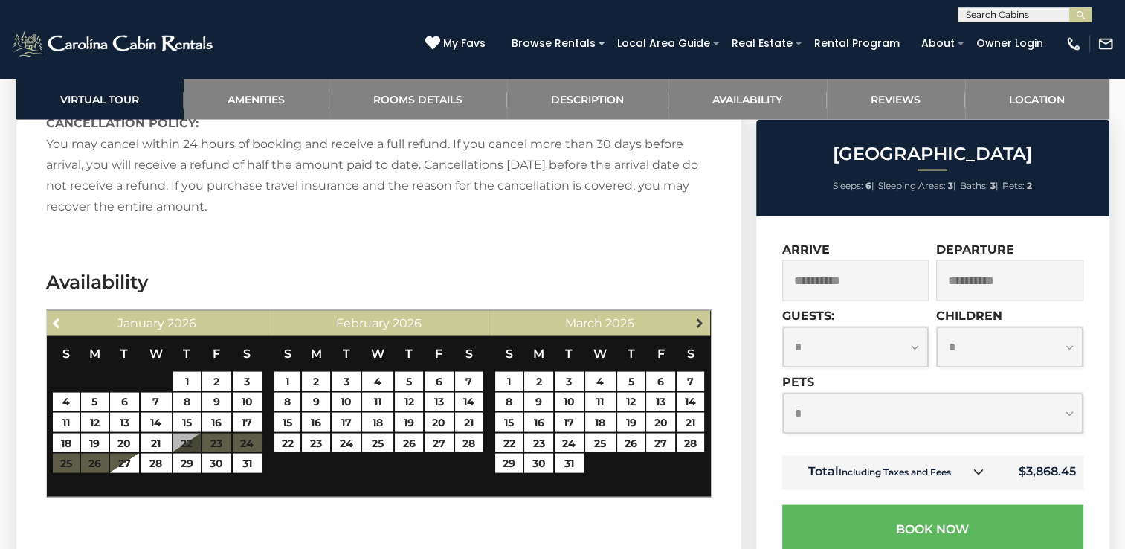
click at [700, 316] on span "Next" at bounding box center [700, 322] width 12 height 12
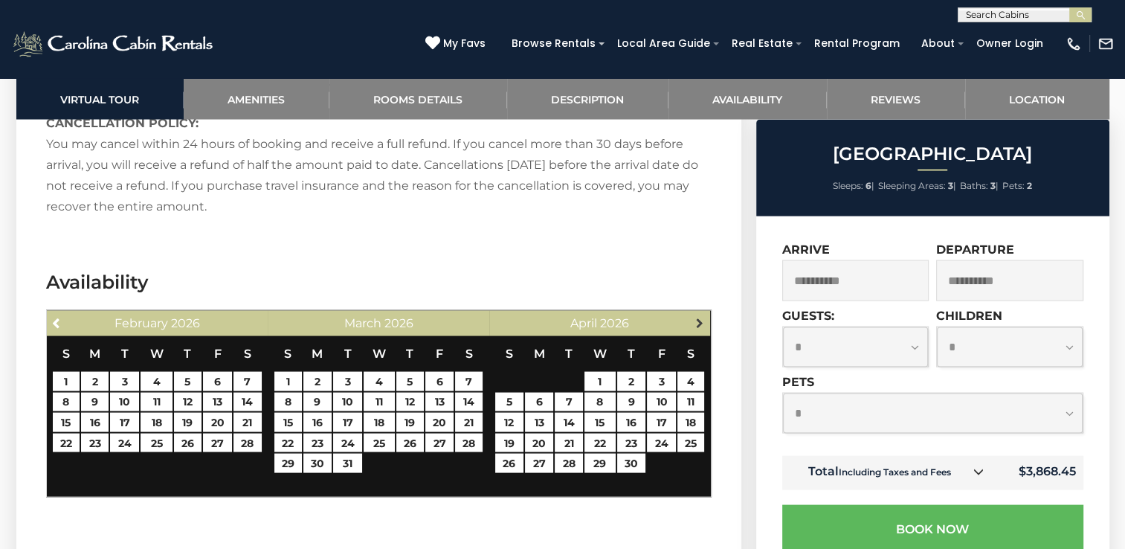
click at [700, 316] on span "Next" at bounding box center [700, 322] width 12 height 12
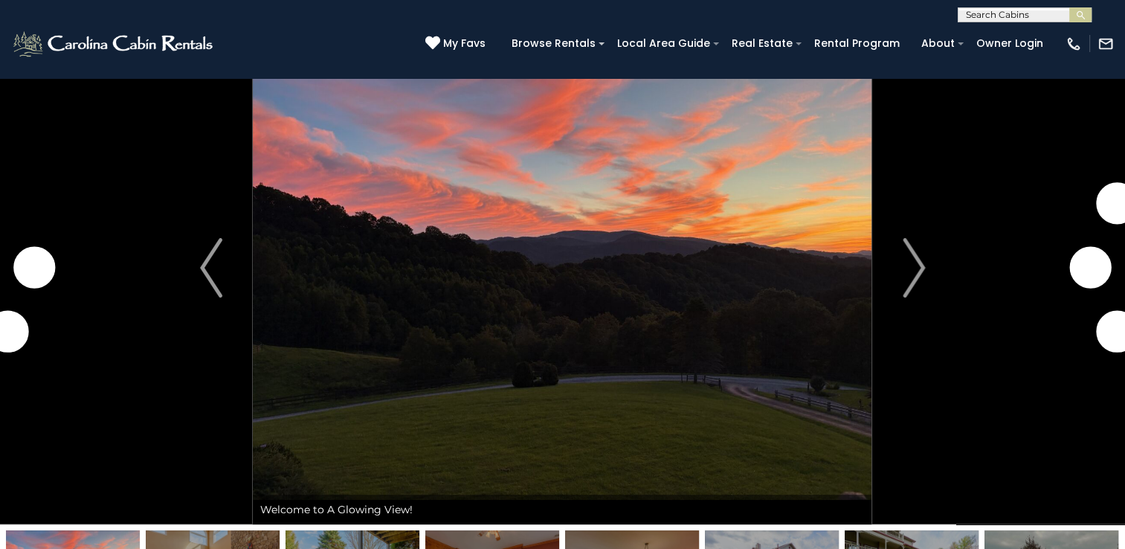
scroll to position [65, 0]
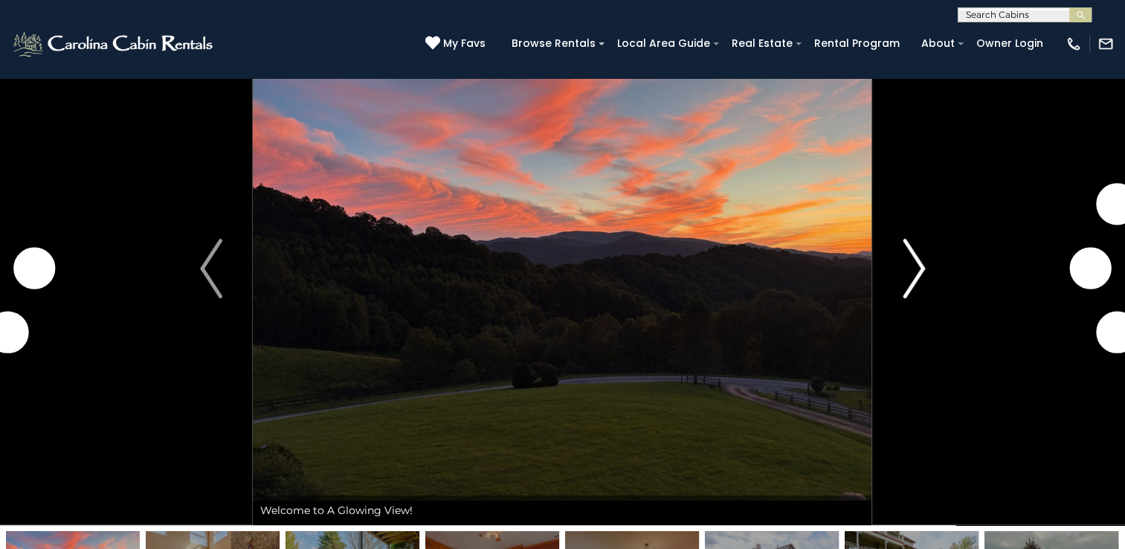
click at [920, 277] on img "Next" at bounding box center [913, 268] width 22 height 59
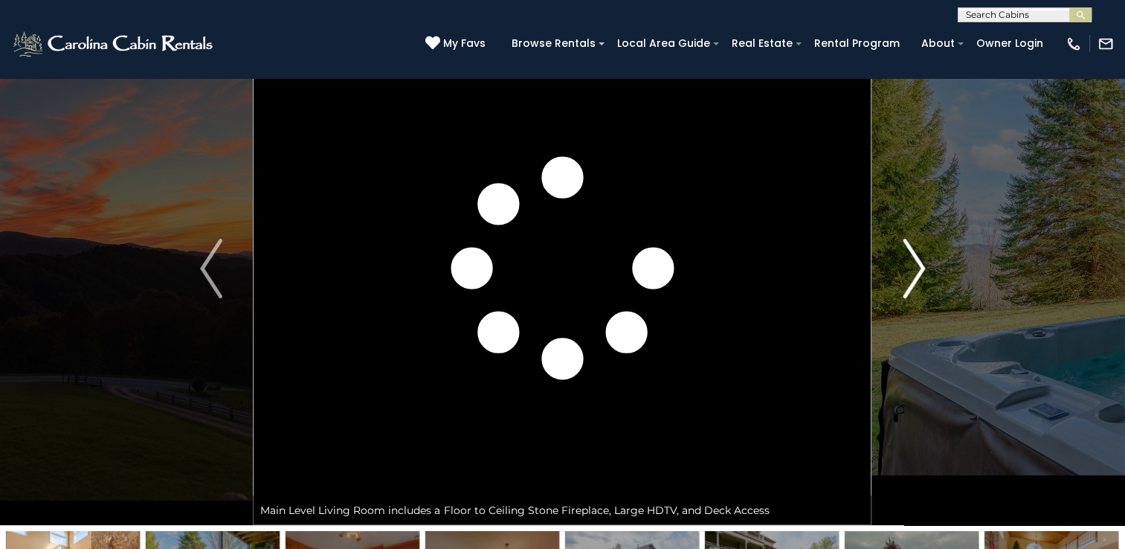
click at [920, 279] on img "Next" at bounding box center [913, 268] width 22 height 59
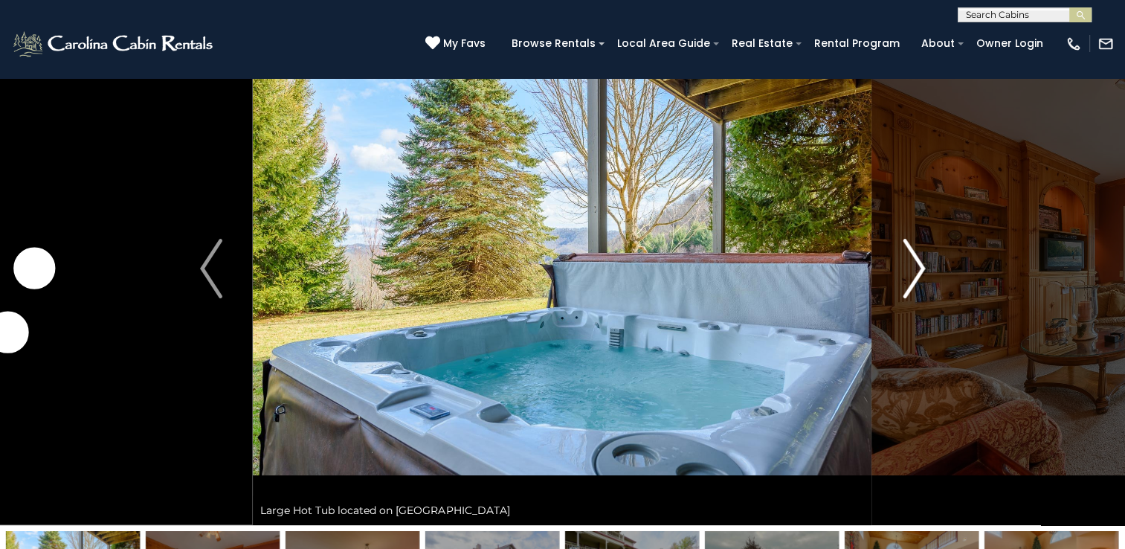
click at [922, 288] on img "Next" at bounding box center [913, 268] width 22 height 59
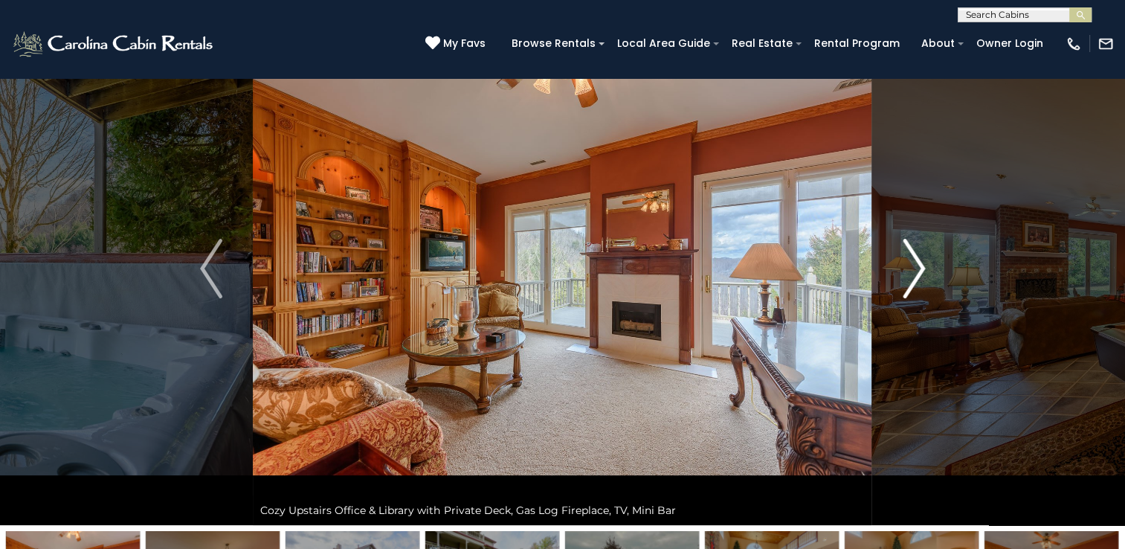
click at [923, 282] on img "Next" at bounding box center [913, 268] width 22 height 59
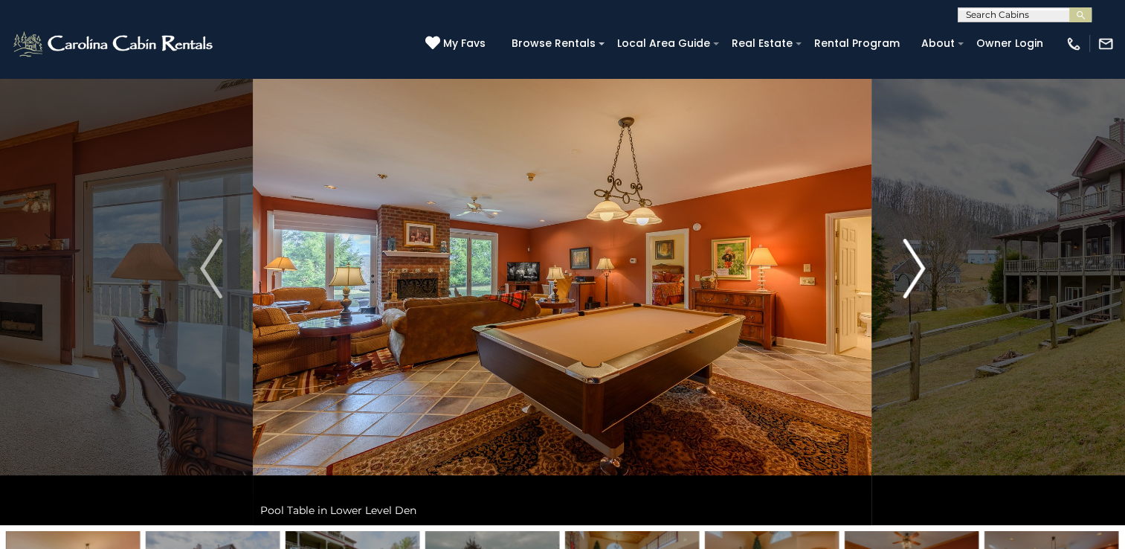
click at [927, 277] on button "Next" at bounding box center [913, 268] width 83 height 513
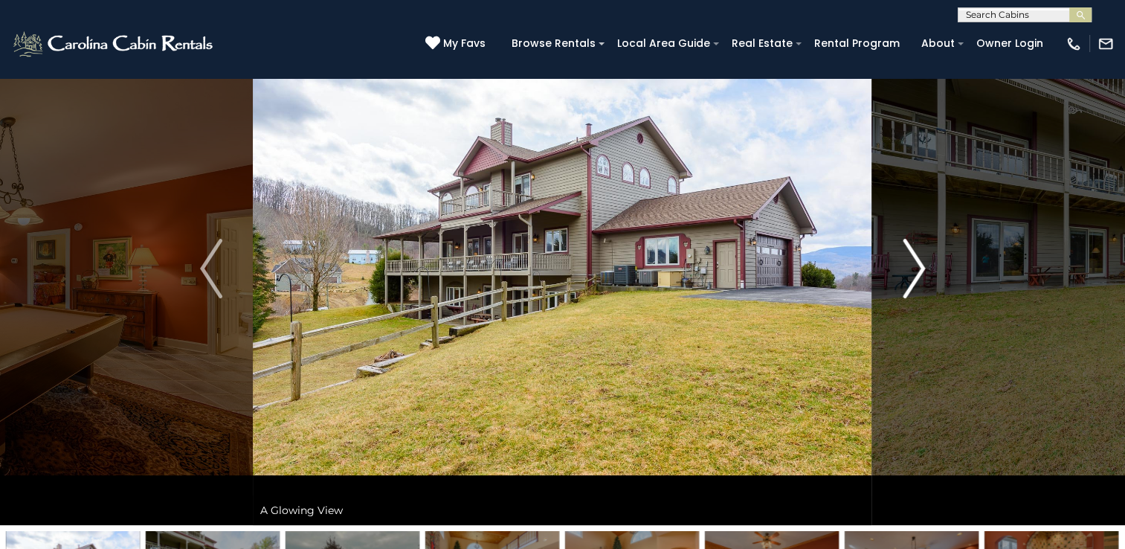
click at [925, 277] on button "Next" at bounding box center [913, 268] width 83 height 513
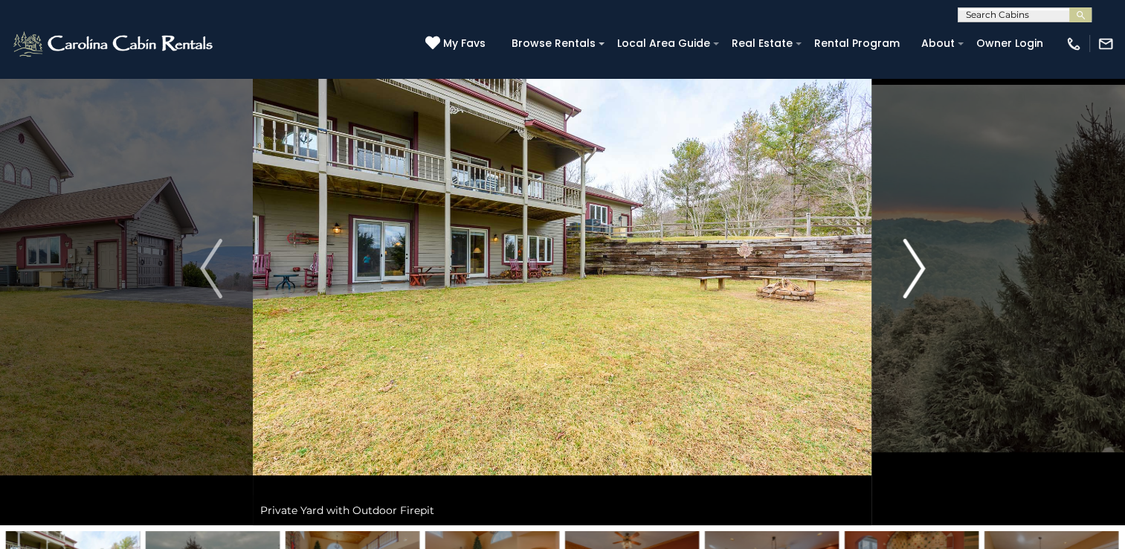
click at [918, 277] on img "Next" at bounding box center [913, 268] width 22 height 59
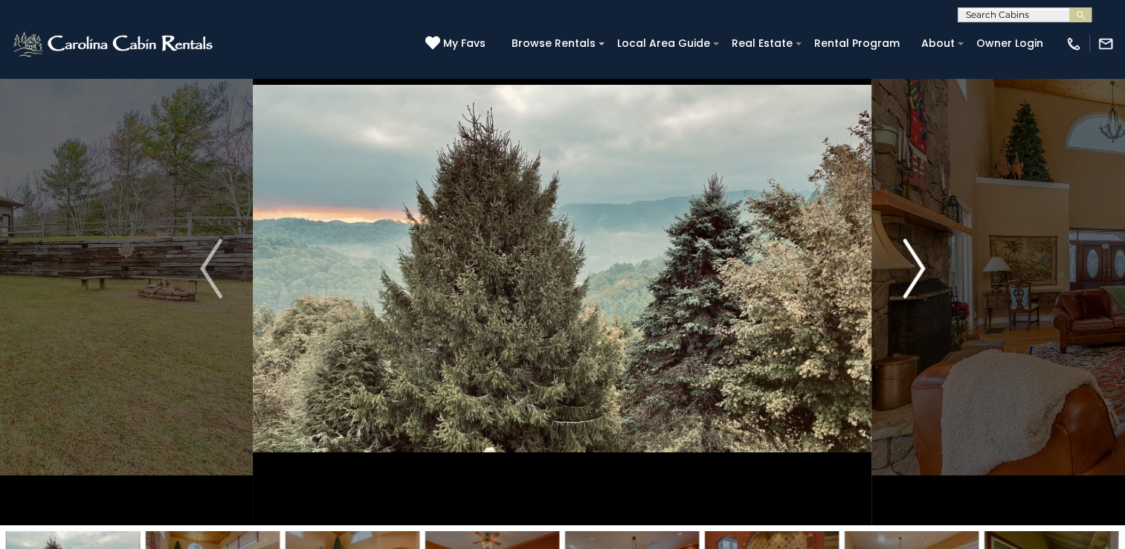
click at [924, 274] on img "Next" at bounding box center [913, 268] width 22 height 59
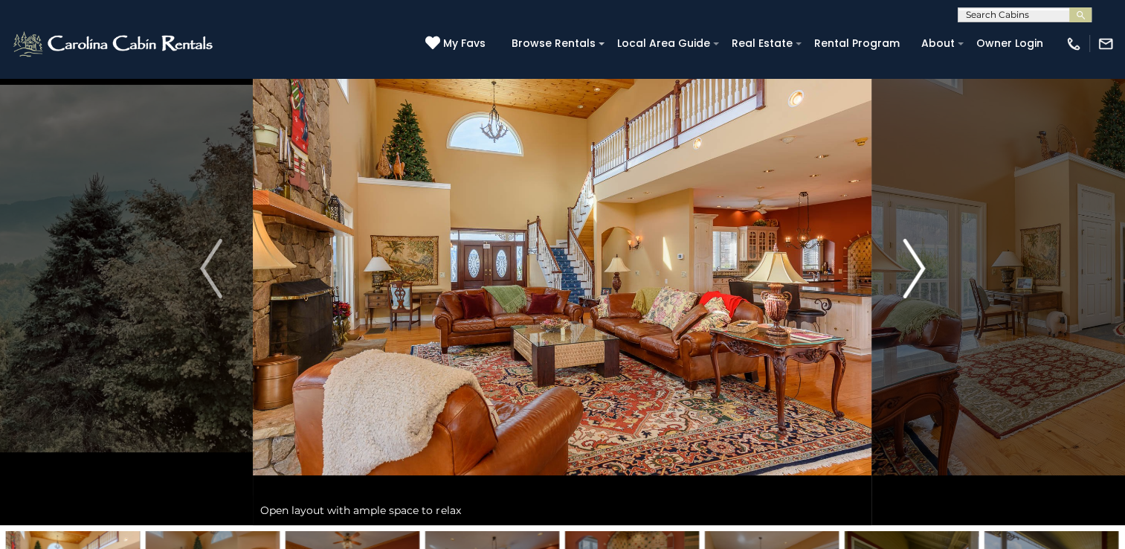
click at [914, 285] on img "Next" at bounding box center [913, 268] width 22 height 59
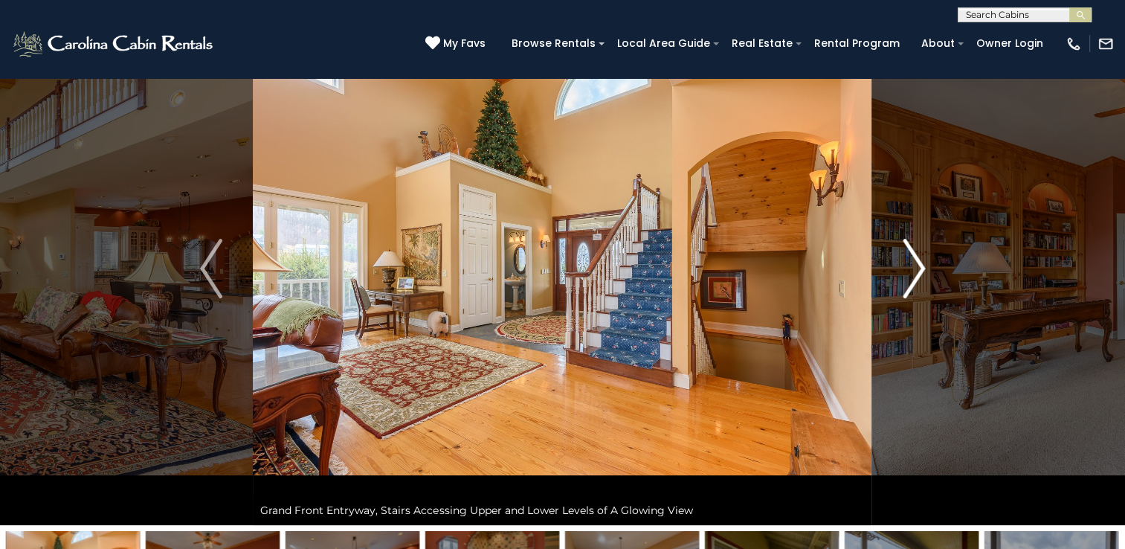
click at [919, 283] on img "Next" at bounding box center [913, 268] width 22 height 59
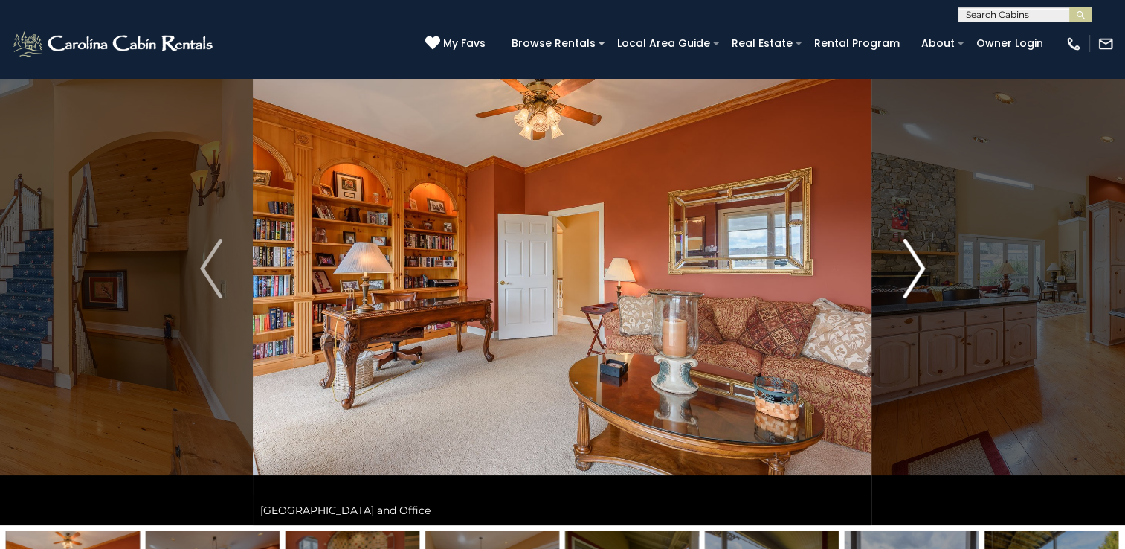
click at [914, 288] on img "Next" at bounding box center [913, 268] width 22 height 59
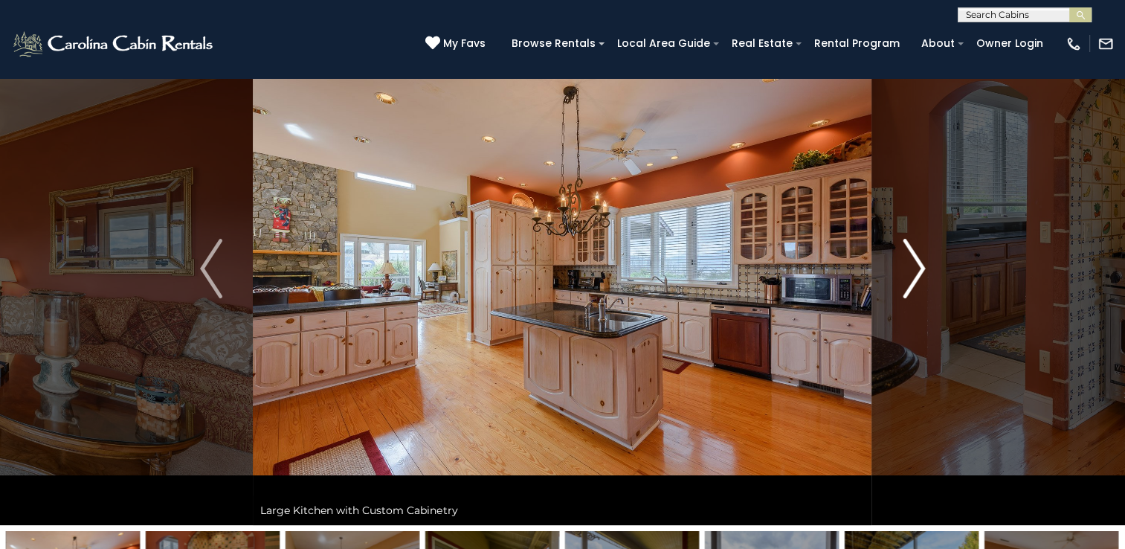
click at [918, 291] on img "Next" at bounding box center [913, 268] width 22 height 59
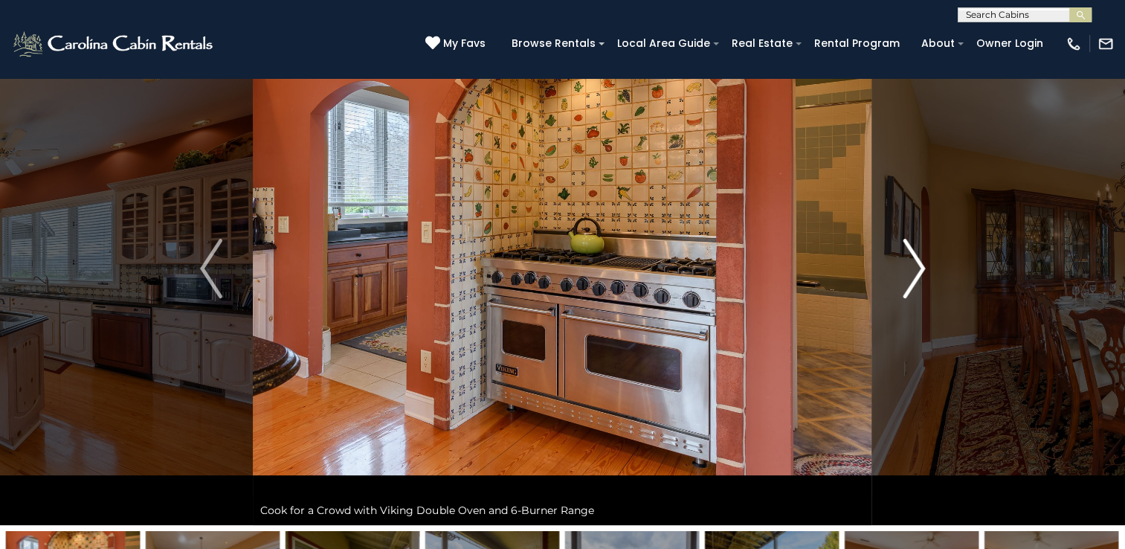
click at [919, 285] on img "Next" at bounding box center [913, 268] width 22 height 59
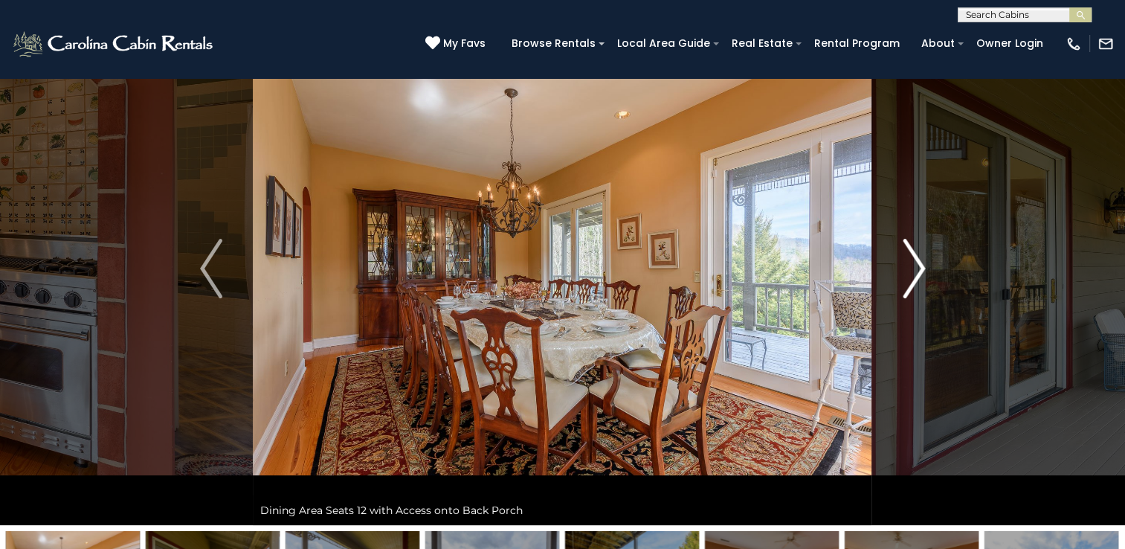
click at [916, 282] on img "Next" at bounding box center [913, 268] width 22 height 59
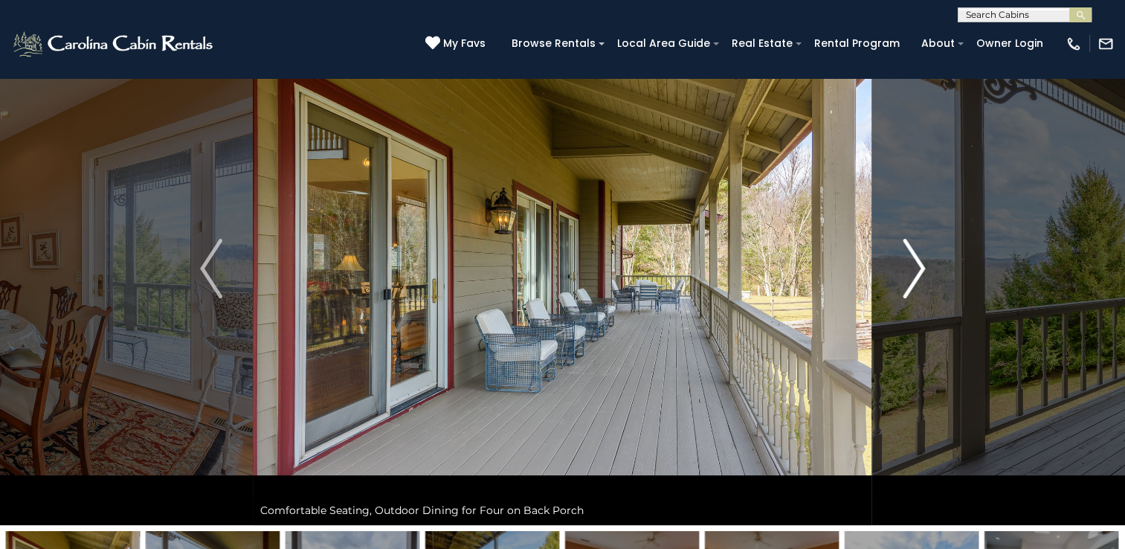
click at [923, 279] on img "Next" at bounding box center [913, 268] width 22 height 59
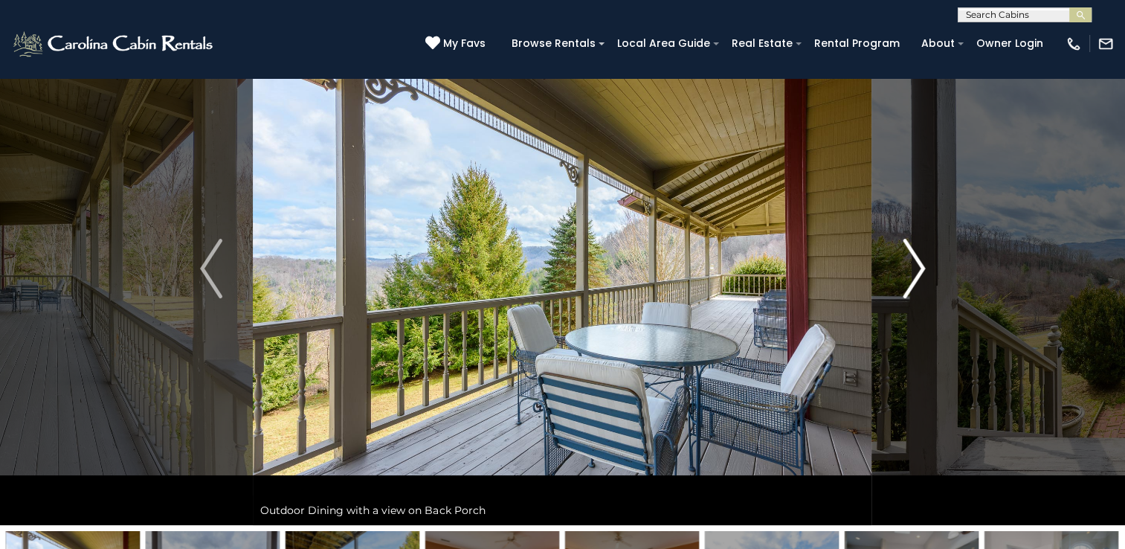
click at [925, 282] on button "Next" at bounding box center [913, 268] width 83 height 513
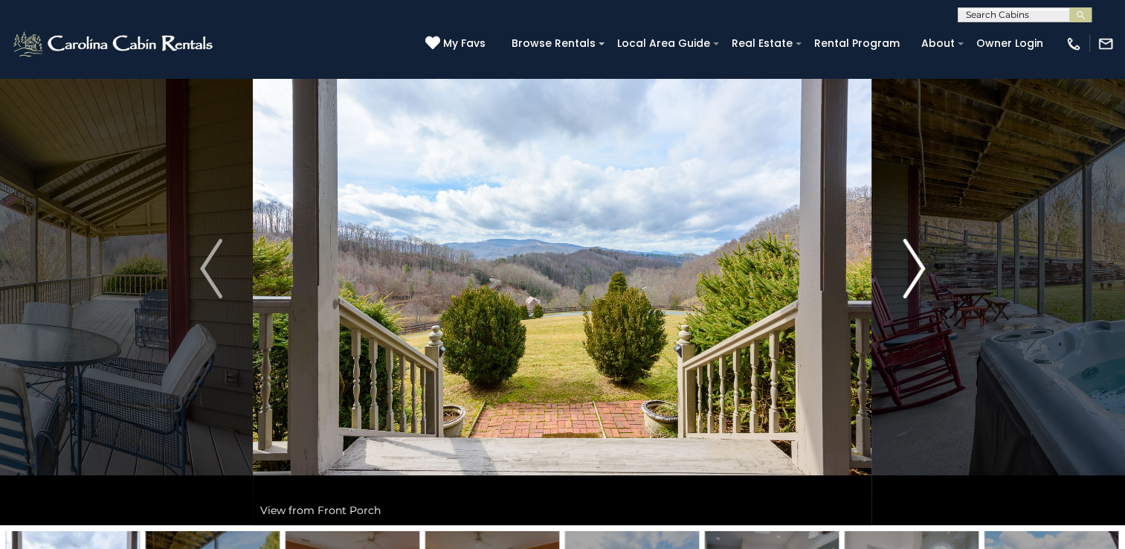
click at [924, 285] on img "Next" at bounding box center [913, 268] width 22 height 59
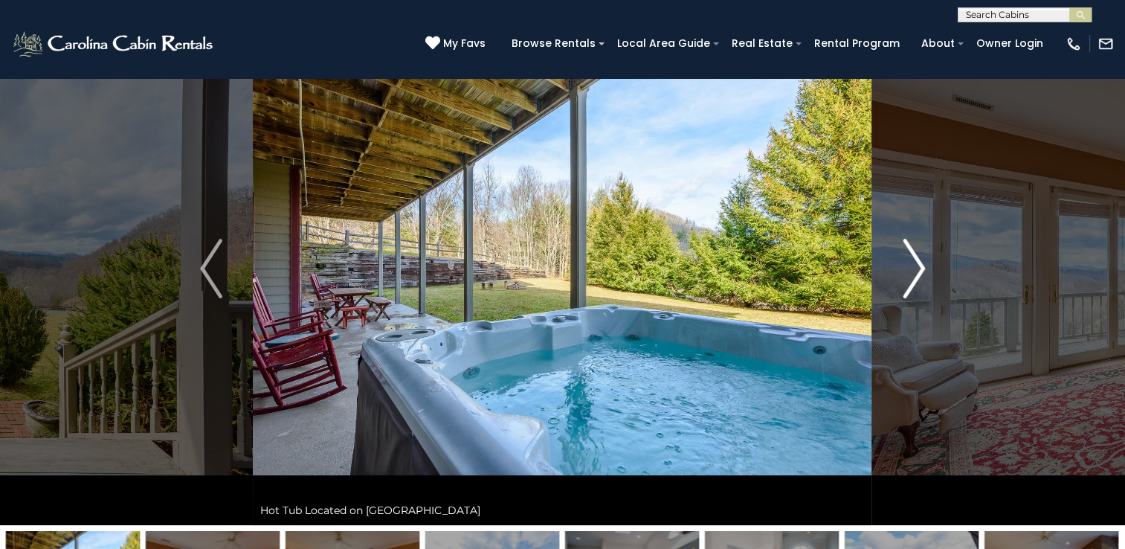
click at [922, 288] on img "Next" at bounding box center [913, 268] width 22 height 59
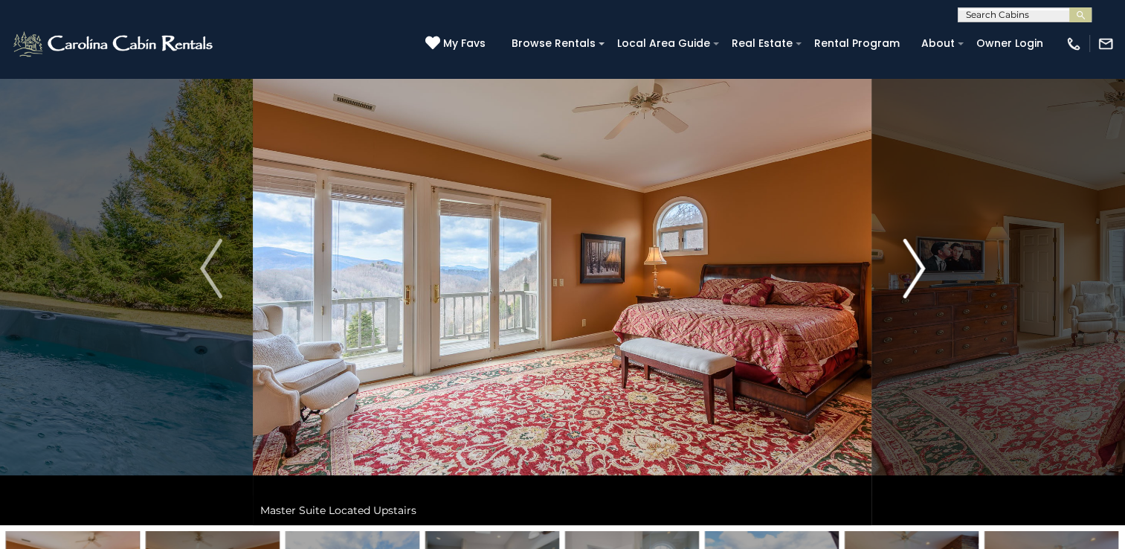
click at [920, 284] on img "Next" at bounding box center [913, 268] width 22 height 59
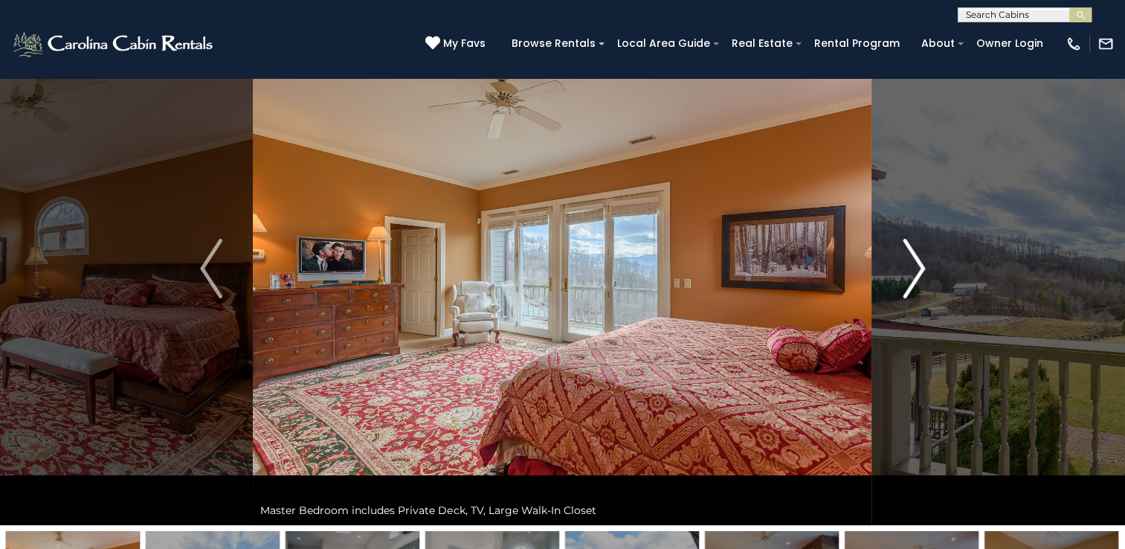
click at [920, 286] on img "Next" at bounding box center [913, 268] width 22 height 59
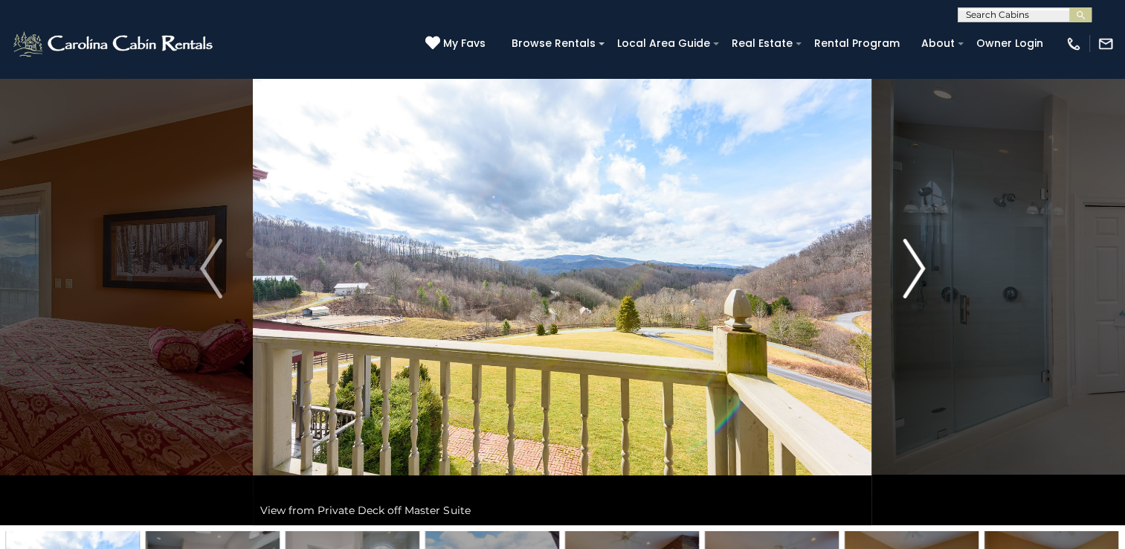
click at [919, 285] on img "Next" at bounding box center [913, 268] width 22 height 59
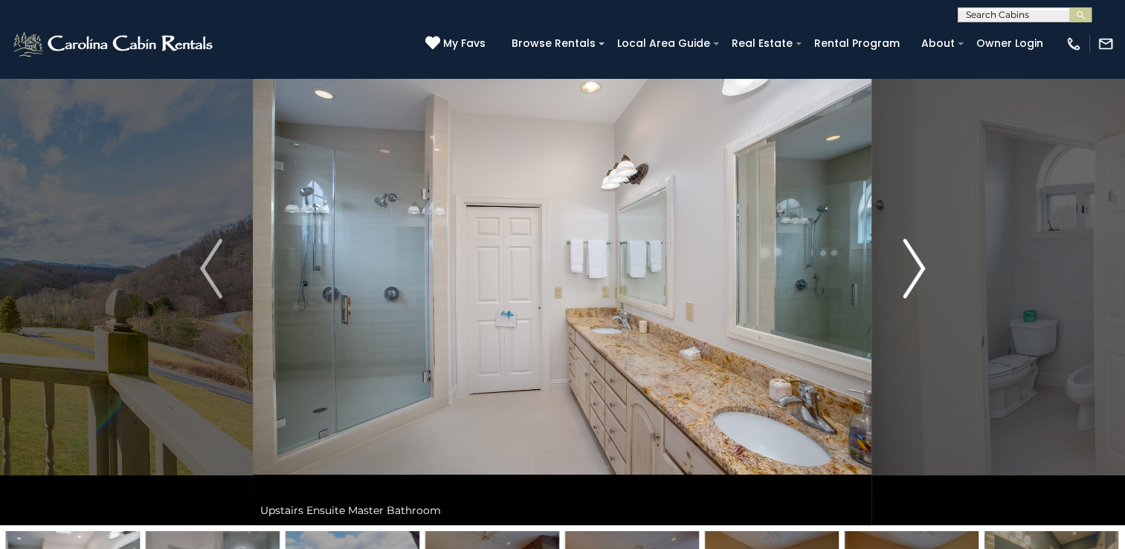
click at [922, 284] on img "Next" at bounding box center [913, 268] width 22 height 59
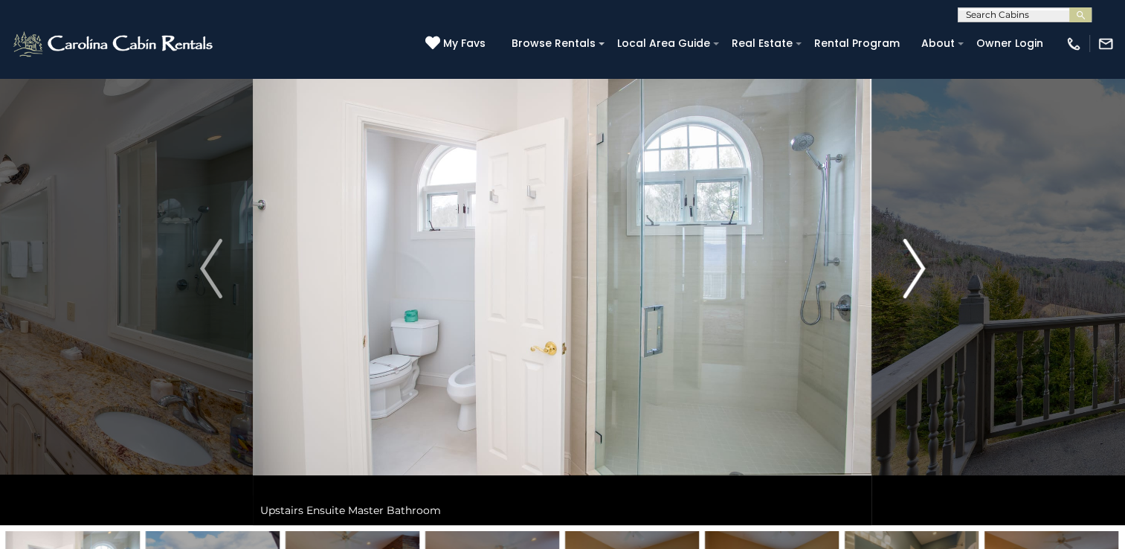
click at [931, 287] on button "Next" at bounding box center [913, 268] width 83 height 513
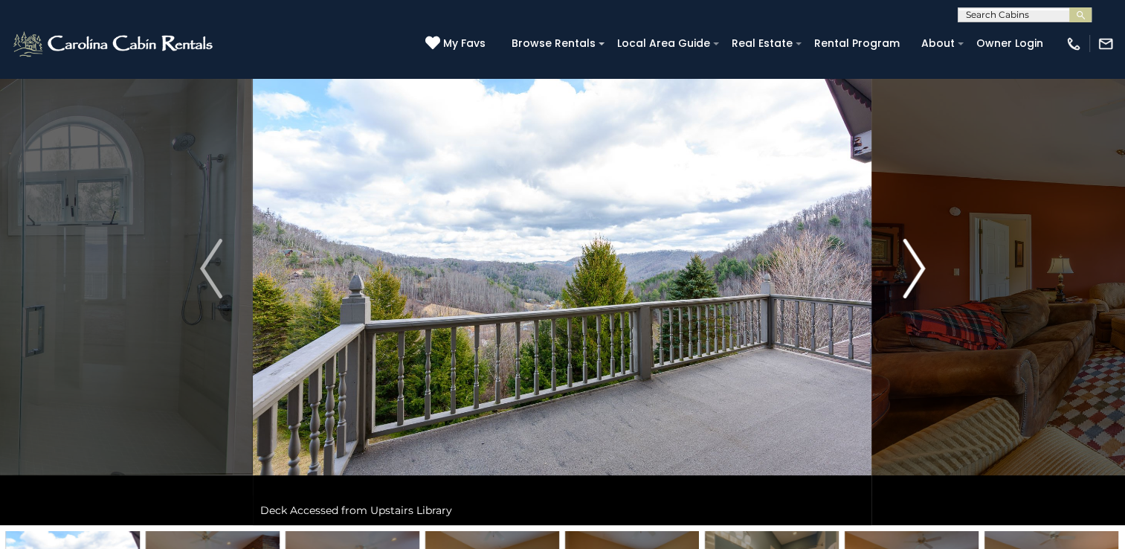
click at [925, 285] on button "Next" at bounding box center [913, 268] width 83 height 513
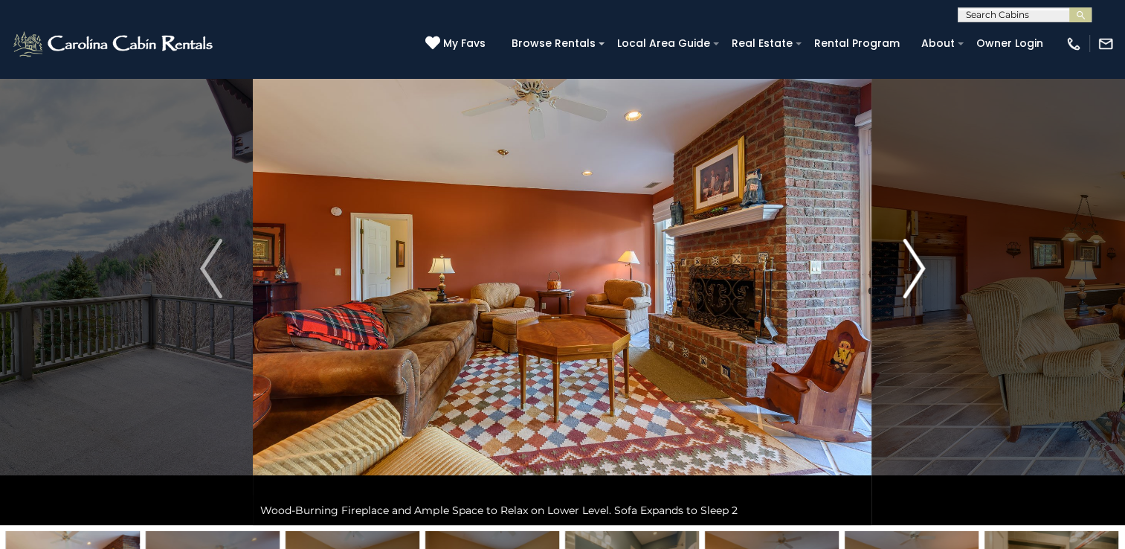
click at [905, 297] on button "Next" at bounding box center [913, 268] width 83 height 513
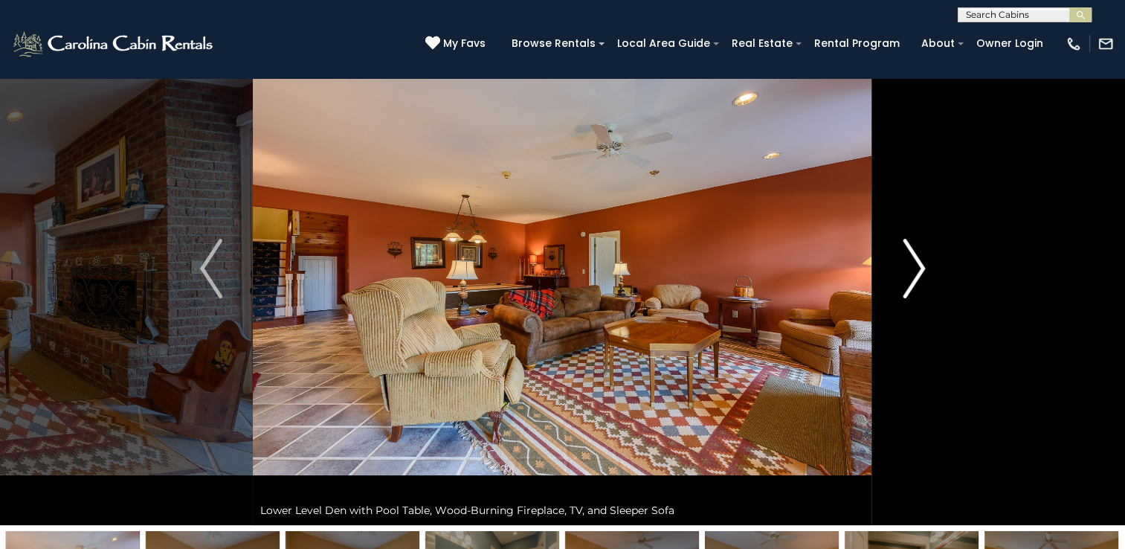
click at [920, 292] on img "Next" at bounding box center [913, 268] width 22 height 59
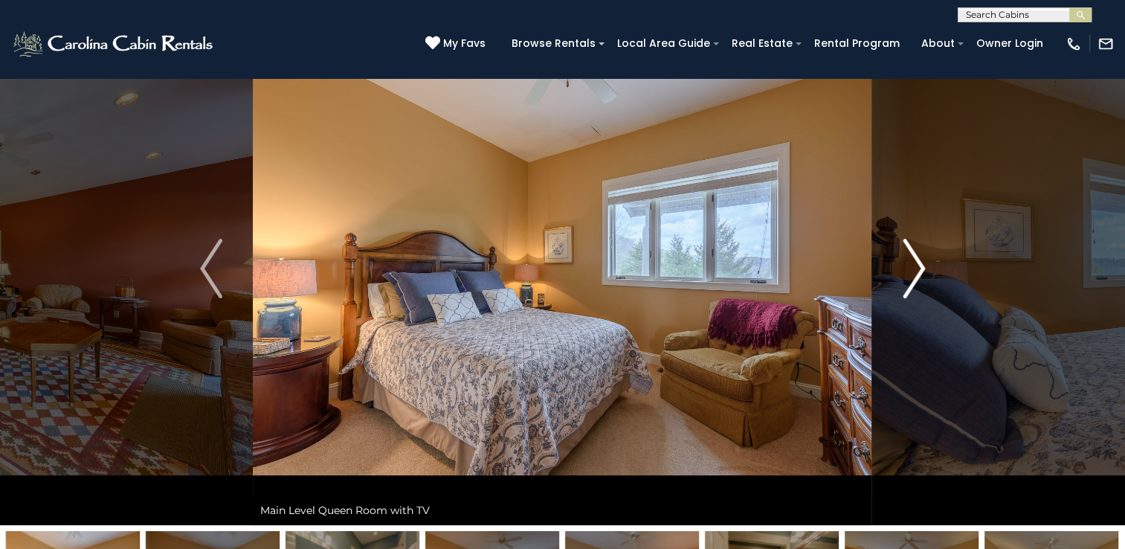
click at [925, 282] on button "Next" at bounding box center [913, 268] width 83 height 513
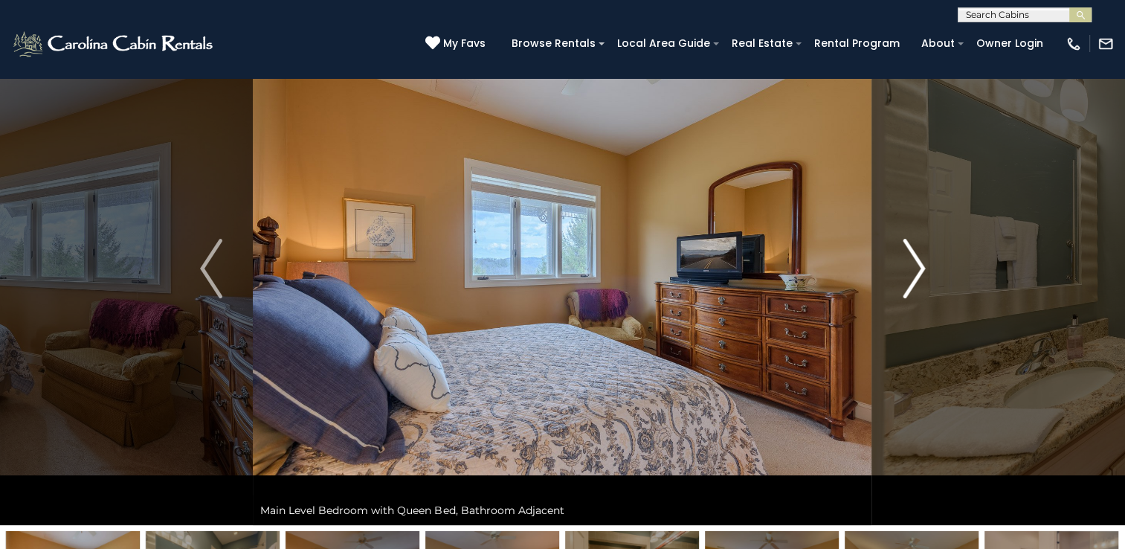
click at [920, 282] on img "Next" at bounding box center [913, 268] width 22 height 59
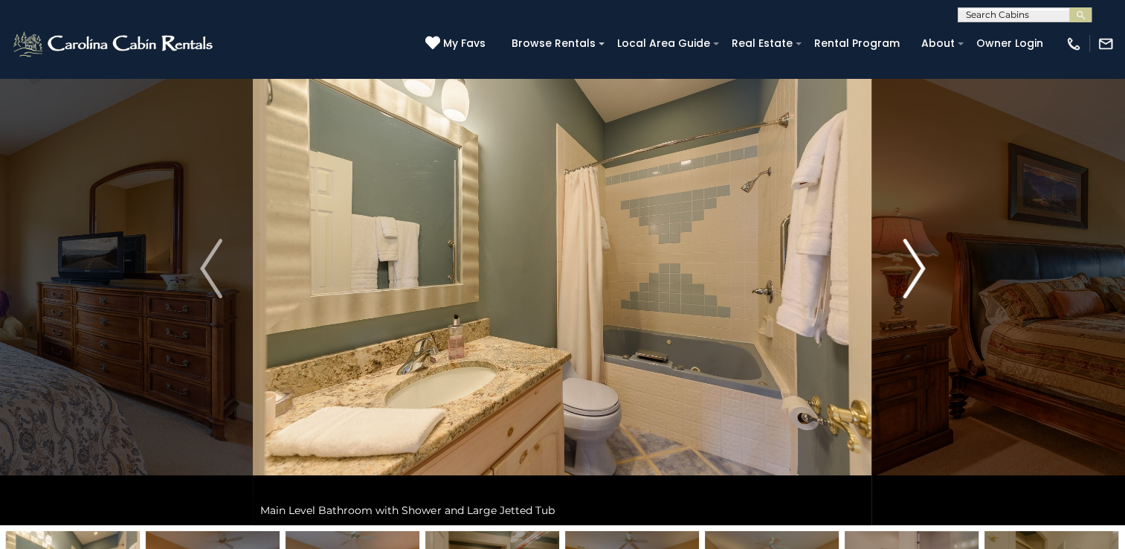
click at [921, 275] on img "Next" at bounding box center [913, 268] width 22 height 59
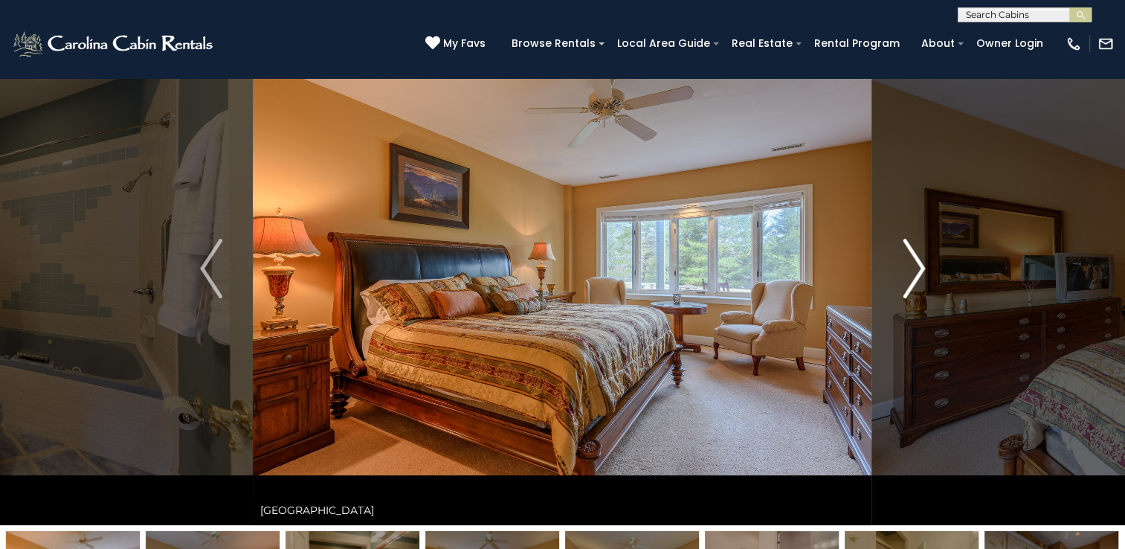
click at [934, 261] on button "Next" at bounding box center [913, 268] width 83 height 513
